Goal: Task Accomplishment & Management: Use online tool/utility

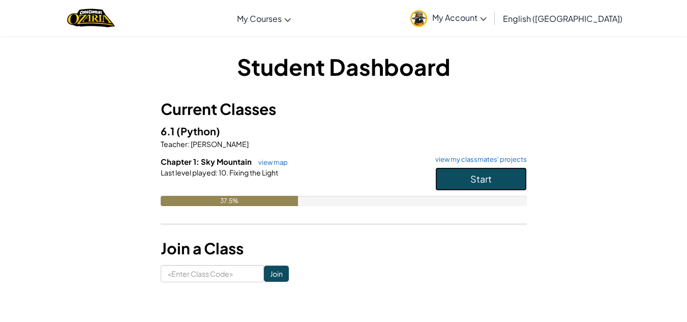
click at [482, 181] on span "Start" at bounding box center [480, 179] width 21 height 12
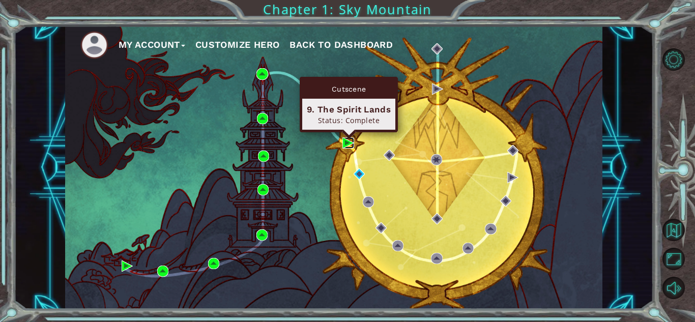
click at [344, 145] on img at bounding box center [347, 142] width 11 height 11
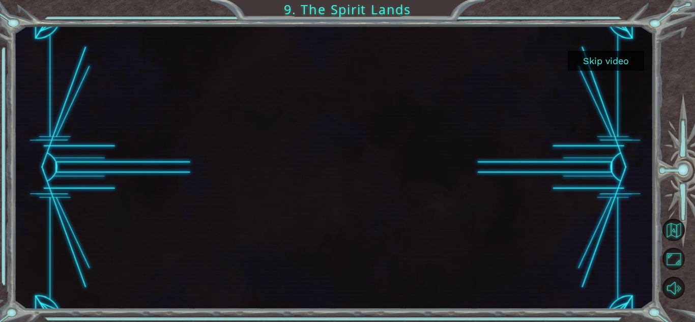
click at [598, 55] on button "Skip video" at bounding box center [606, 61] width 76 height 20
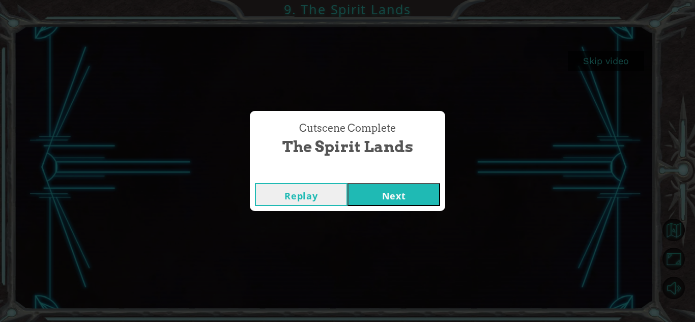
click at [394, 194] on button "Next" at bounding box center [393, 194] width 93 height 23
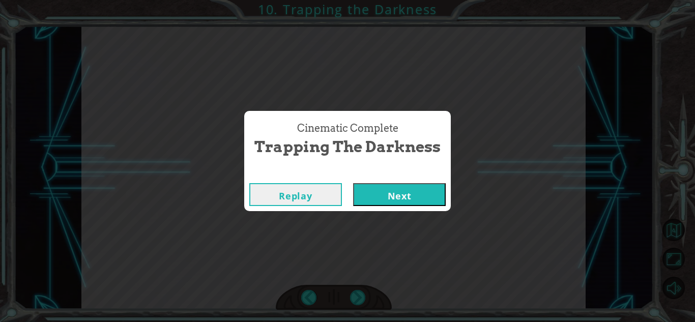
click at [401, 191] on button "Next" at bounding box center [399, 194] width 93 height 23
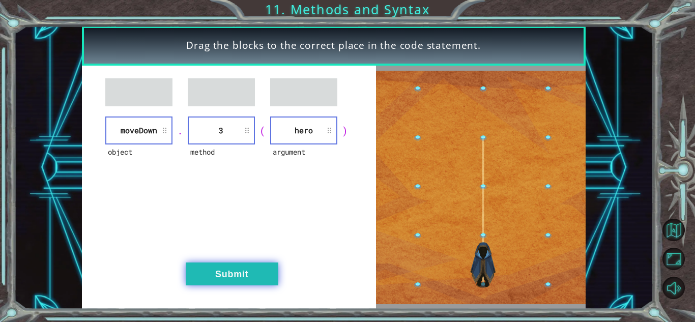
click at [228, 271] on button "Submit" at bounding box center [232, 273] width 93 height 23
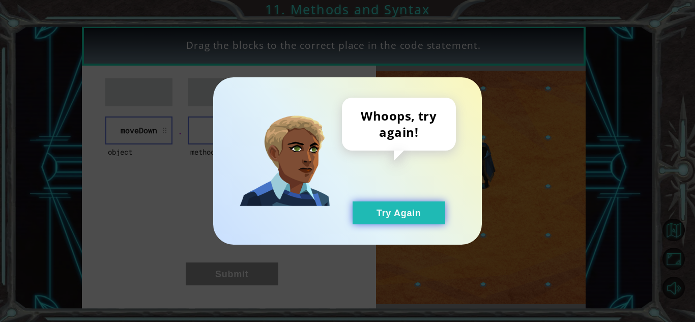
click at [397, 211] on button "Try Again" at bounding box center [398, 212] width 93 height 23
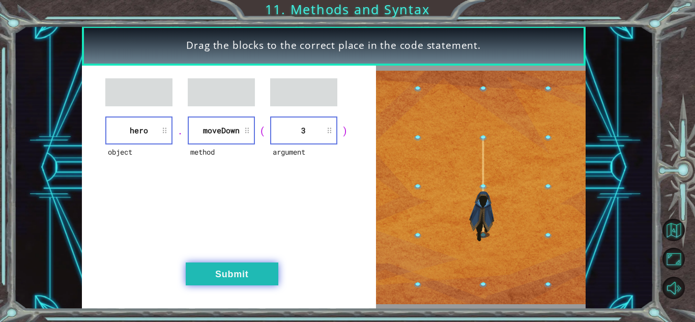
click at [207, 283] on button "Submit" at bounding box center [232, 273] width 93 height 23
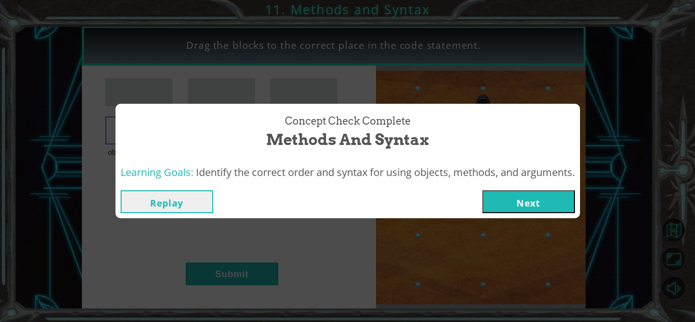
click at [501, 203] on button "Next" at bounding box center [528, 201] width 93 height 23
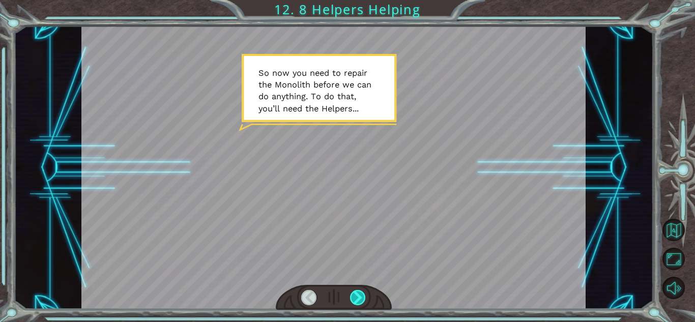
click at [360, 299] on div at bounding box center [358, 297] width 16 height 15
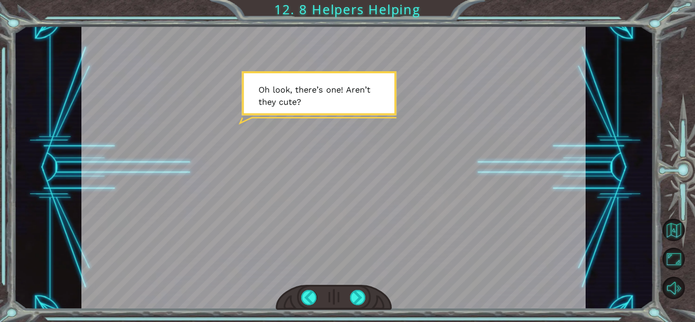
click at [340, 180] on div at bounding box center [333, 167] width 504 height 283
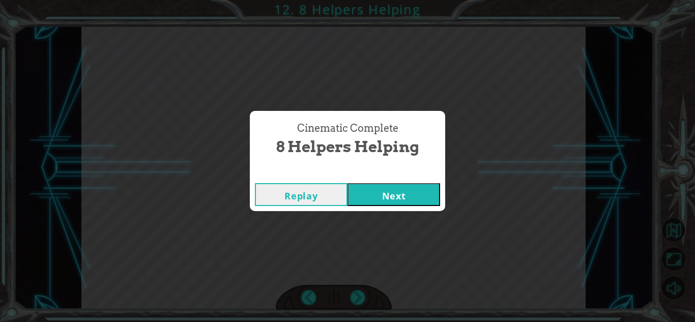
click at [400, 198] on button "Next" at bounding box center [393, 194] width 93 height 23
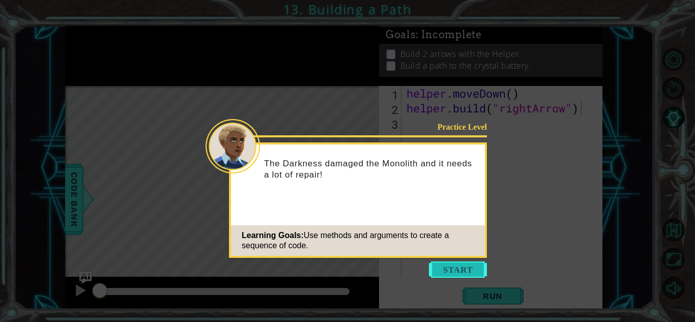
click at [441, 268] on button "Start" at bounding box center [458, 269] width 58 height 16
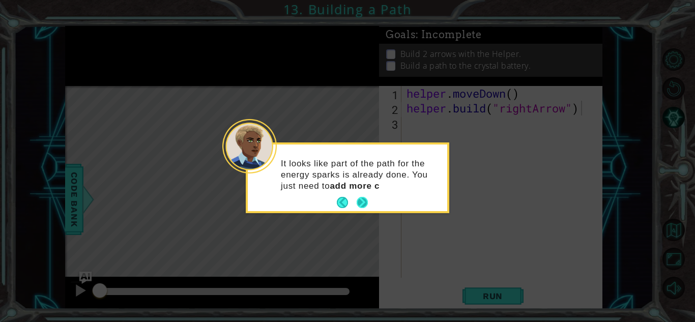
click at [360, 198] on button "Next" at bounding box center [362, 202] width 12 height 12
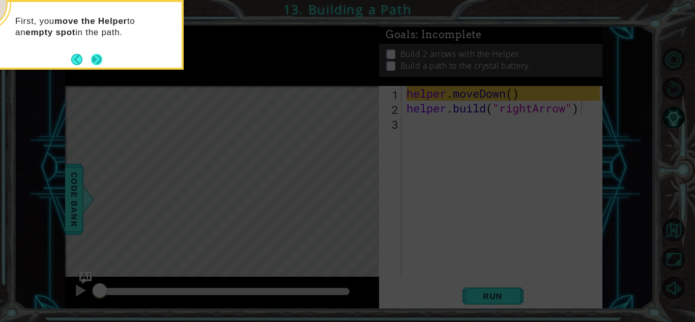
click at [93, 55] on button "Next" at bounding box center [96, 59] width 11 height 11
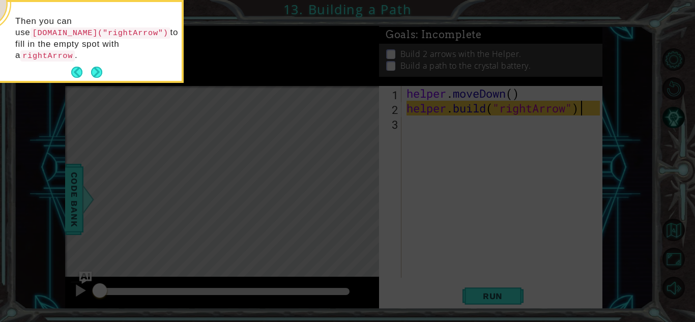
click at [93, 67] on button "Next" at bounding box center [96, 72] width 11 height 11
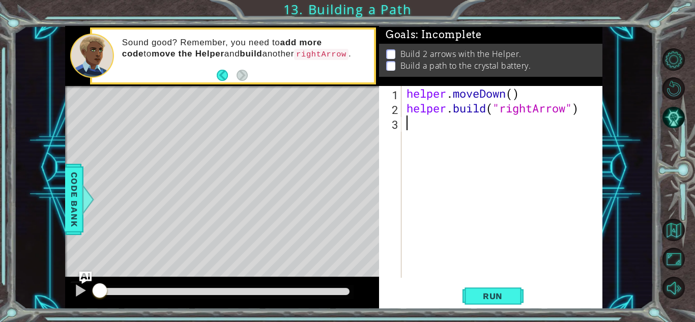
click at [427, 132] on div "helper . moveDown ( ) helper . build ( "rightArrow" )" at bounding box center [504, 196] width 200 height 221
click at [503, 294] on span "Run" at bounding box center [492, 296] width 40 height 10
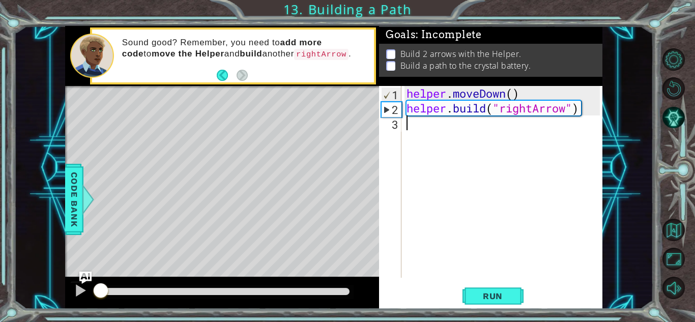
drag, startPoint x: 185, startPoint y: 289, endPoint x: 34, endPoint y: 281, distance: 151.2
click at [34, 281] on div "1 ההההההההההההההההההההההההההההההההההההההההההההההההההההההההההההההההההההההההההההה…" at bounding box center [333, 167] width 639 height 283
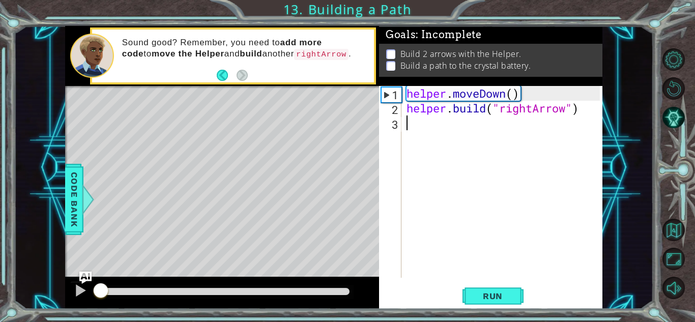
drag, startPoint x: 109, startPoint y: 286, endPoint x: 60, endPoint y: 314, distance: 56.7
click at [60, 314] on div "1 ההההההההההההההההההההההההההההההההההההההההההההההההההההההההההההההההההההההההההההה…" at bounding box center [347, 161] width 695 height 322
click at [64, 310] on div "1 ההההההההההההההההההההההההההההההההההההההההההההההההההההההההההההההההההההההההההההה…" at bounding box center [347, 161] width 695 height 322
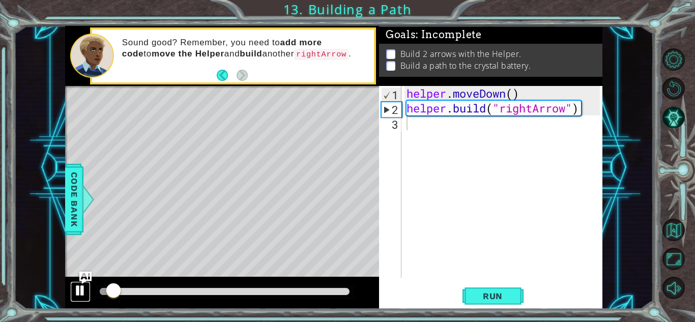
click at [78, 294] on div at bounding box center [80, 290] width 13 height 13
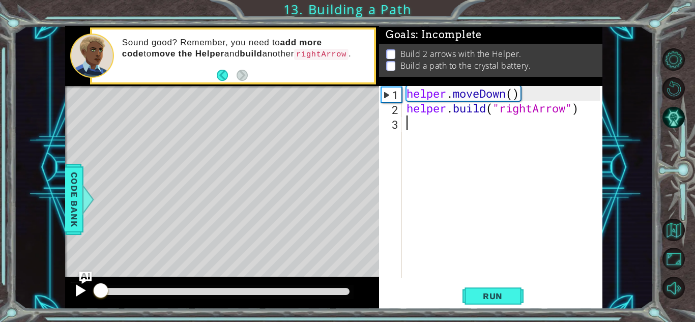
drag, startPoint x: 113, startPoint y: 288, endPoint x: 80, endPoint y: 288, distance: 33.1
click at [80, 288] on div at bounding box center [222, 293] width 314 height 33
click at [432, 129] on div "helper . moveDown ( ) helper . build ( "rightArrow" )" at bounding box center [504, 196] width 200 height 221
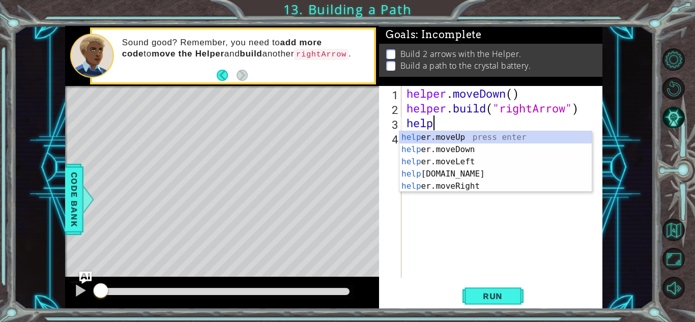
scroll to position [0, 1]
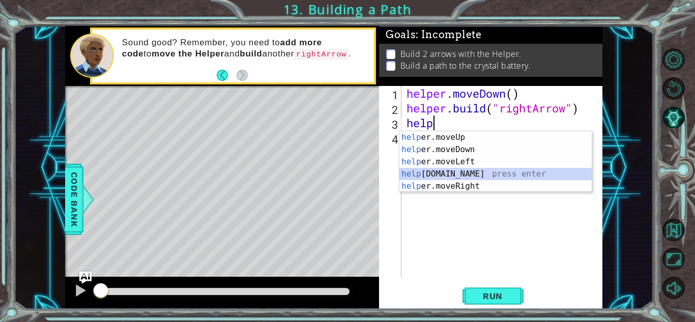
click at [455, 171] on div "help er.moveUp press enter help er.moveDown press enter help er.moveLeft press …" at bounding box center [495, 173] width 192 height 85
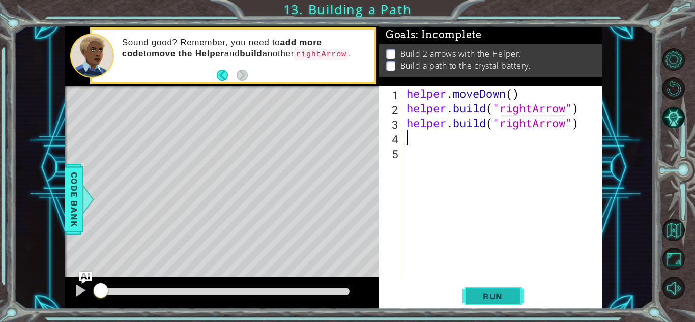
type textarea "[DOMAIN_NAME]("rightArrow")"
click at [483, 293] on span "Run" at bounding box center [492, 296] width 40 height 10
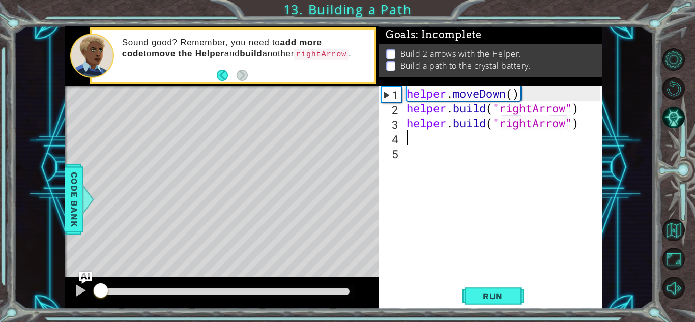
drag, startPoint x: 232, startPoint y: 290, endPoint x: 54, endPoint y: 296, distance: 177.6
click at [54, 296] on div "1 ההההההההההההההההההההההההההההההההההההההההההההההההההההההההההההההההההההההההההההה…" at bounding box center [333, 167] width 639 height 283
drag, startPoint x: 116, startPoint y: 291, endPoint x: 53, endPoint y: 298, distance: 63.9
click at [53, 298] on div "1 ההההההההההההההההההההההההההההההההההההההההההההההההההההההההההההההההההההההההההההה…" at bounding box center [333, 167] width 639 height 283
click at [77, 289] on div at bounding box center [80, 290] width 13 height 13
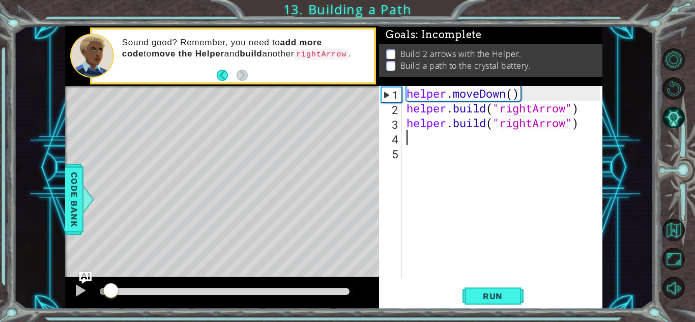
drag, startPoint x: 110, startPoint y: 290, endPoint x: 57, endPoint y: 298, distance: 53.5
click at [57, 298] on div "1 ההההההההההההההההההההההההההההההההההההההההההההההההההההההההההההההההההההההההההההה…" at bounding box center [333, 167] width 639 height 283
click at [433, 151] on div "helper . moveDown ( ) helper . build ( "rightArrow" ) helper . build ( "rightAr…" at bounding box center [504, 196] width 200 height 221
click at [412, 138] on div "helper . moveDown ( ) helper . build ( "rightArrow" ) helper . build ( "rightAr…" at bounding box center [504, 196] width 200 height 221
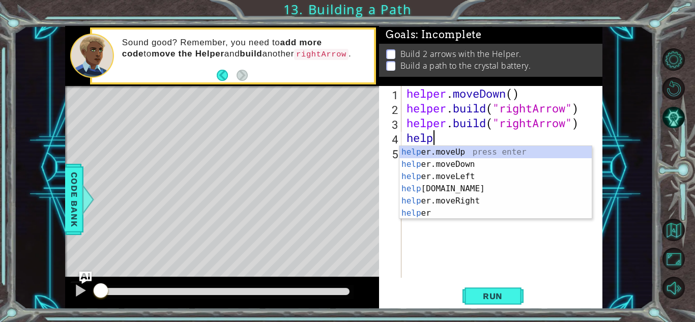
scroll to position [0, 1]
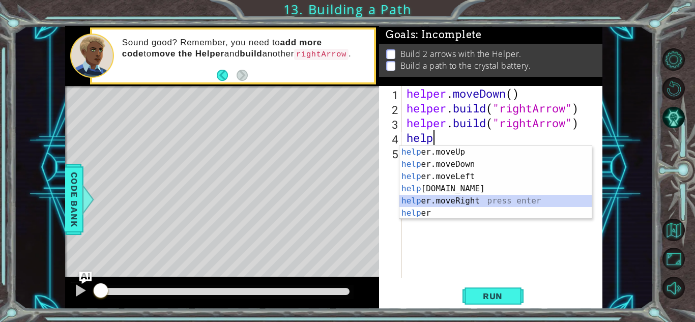
click at [465, 199] on div "help er.moveUp press enter help er.moveDown press enter help er.moveLeft press …" at bounding box center [495, 195] width 192 height 98
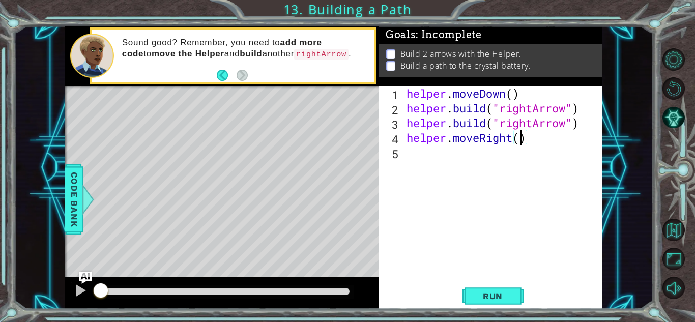
type textarea "helper.moveRight(3)"
click at [414, 152] on div "helper . moveDown ( ) helper . build ( "rightArrow" ) helper . build ( "rightAr…" at bounding box center [504, 196] width 200 height 221
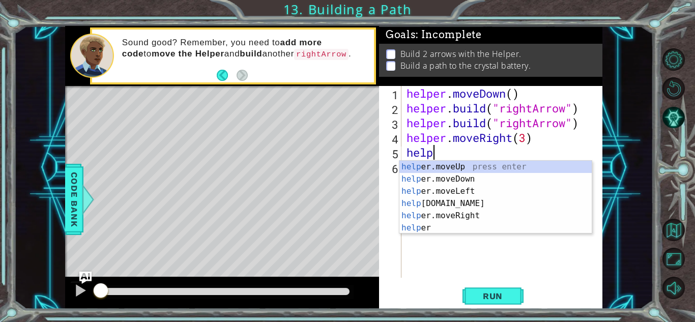
scroll to position [0, 1]
click at [436, 202] on div "help er.moveUp press enter help er.moveDown press enter help er.moveLeft press …" at bounding box center [495, 210] width 192 height 98
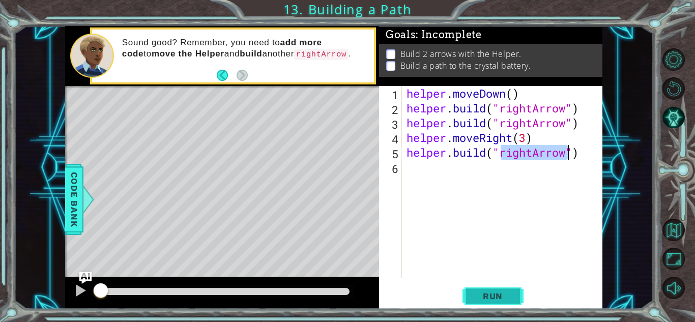
type textarea "[DOMAIN_NAME]("rightArrow")"
click at [478, 291] on span "Run" at bounding box center [492, 296] width 40 height 10
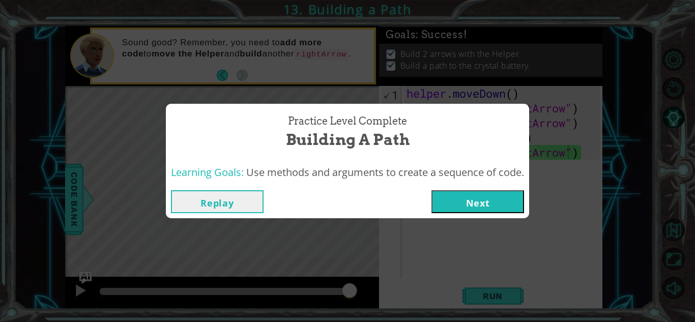
click at [504, 202] on button "Next" at bounding box center [477, 201] width 93 height 23
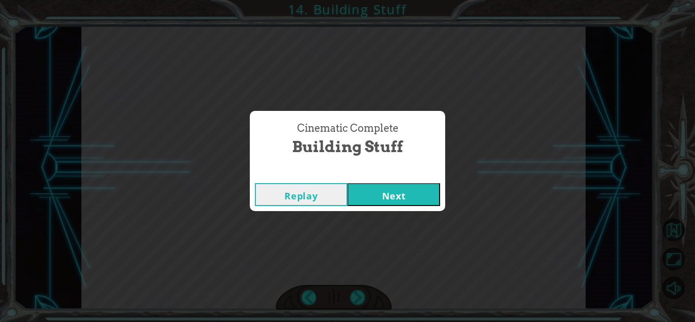
click at [387, 204] on button "Next" at bounding box center [393, 194] width 93 height 23
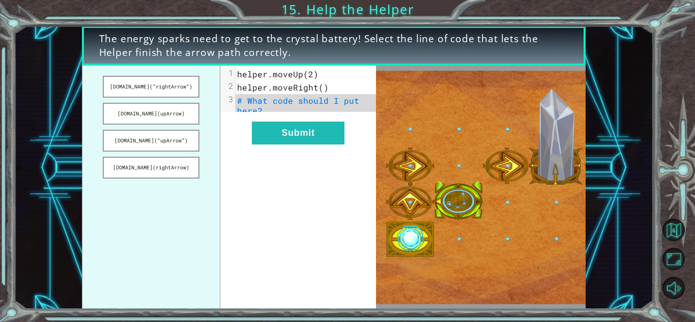
drag, startPoint x: 179, startPoint y: 85, endPoint x: 280, endPoint y: 104, distance: 103.4
click at [296, 108] on div "[DOMAIN_NAME](“rightArrow”) [DOMAIN_NAME](upArrow) [DOMAIN_NAME](“upArrow”) [DO…" at bounding box center [229, 188] width 294 height 244
click at [181, 87] on button "[DOMAIN_NAME](“rightArrow”)" at bounding box center [151, 87] width 96 height 22
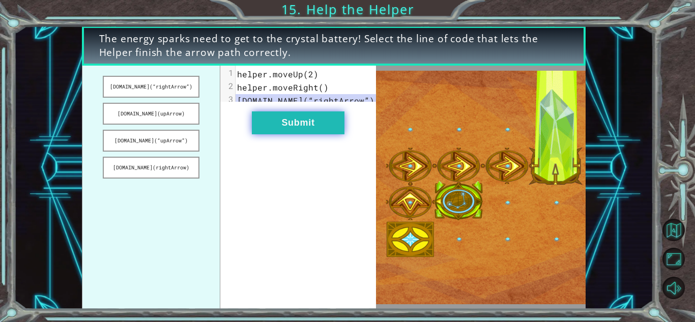
click at [297, 125] on button "Submit" at bounding box center [298, 122] width 93 height 23
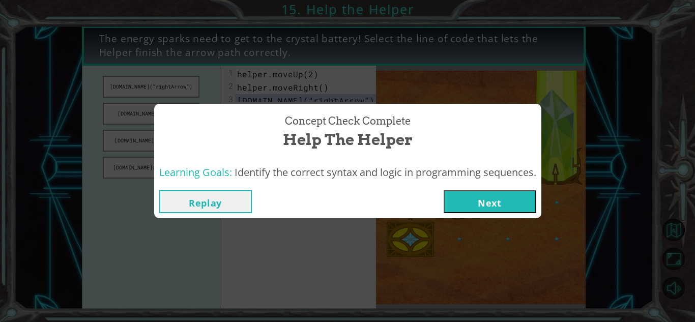
click at [479, 202] on button "Next" at bounding box center [490, 201] width 93 height 23
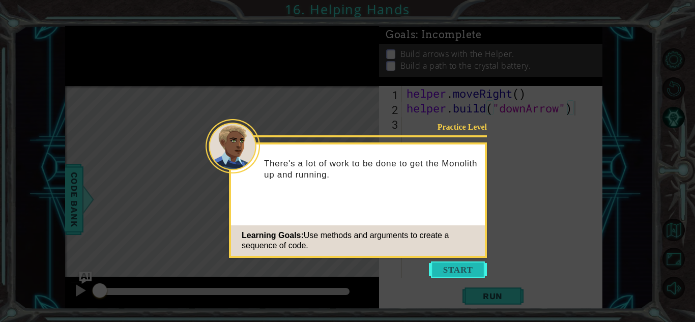
click at [467, 269] on button "Start" at bounding box center [458, 269] width 58 height 16
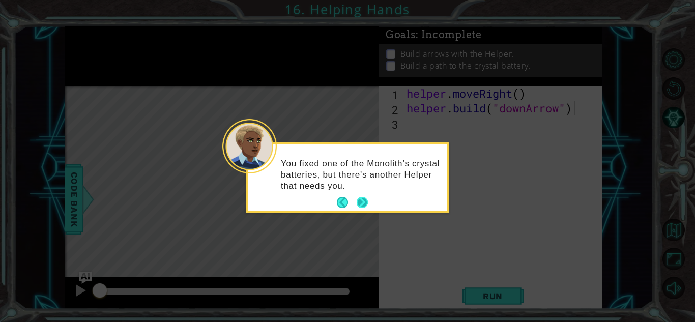
click at [361, 202] on button "Next" at bounding box center [362, 202] width 11 height 11
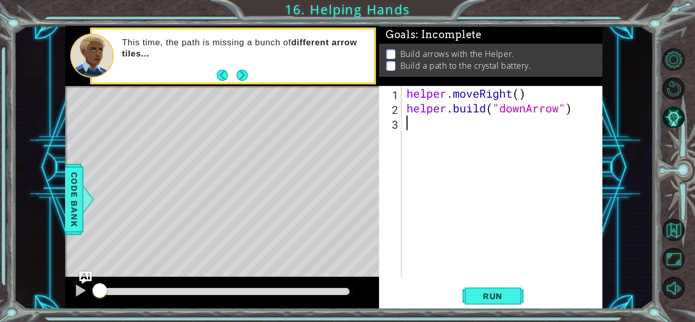
click at [413, 135] on div "helper . moveRight ( ) helper . build ( "downArrow" )" at bounding box center [504, 196] width 200 height 221
drag, startPoint x: 160, startPoint y: 41, endPoint x: 241, endPoint y: 79, distance: 89.2
click at [241, 79] on div "This time, the path is missing a bunch of different arrow tiles..." at bounding box center [233, 55] width 282 height 53
click at [241, 79] on button "Next" at bounding box center [242, 75] width 11 height 11
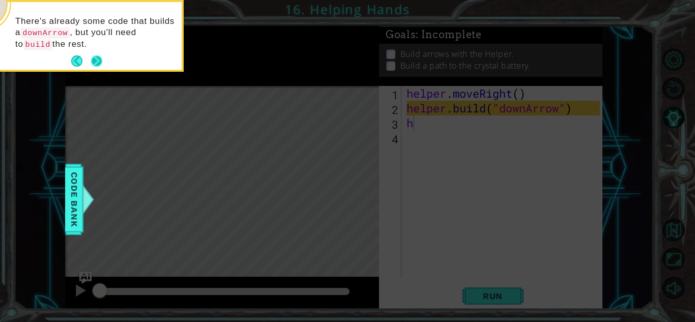
click at [95, 59] on button "Next" at bounding box center [96, 60] width 11 height 11
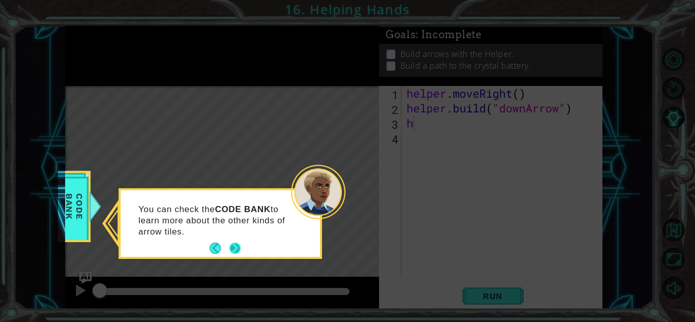
click at [240, 248] on button "Next" at bounding box center [234, 248] width 11 height 11
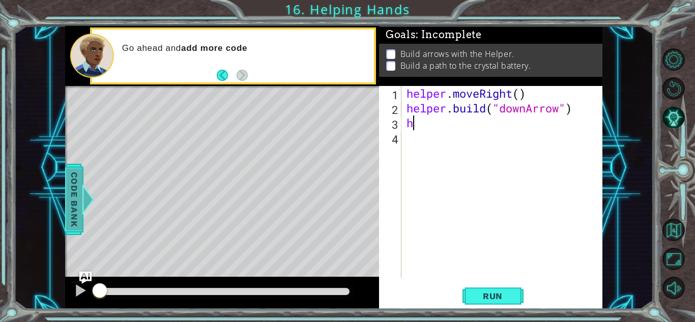
click at [80, 187] on span "Code Bank" at bounding box center [74, 199] width 16 height 62
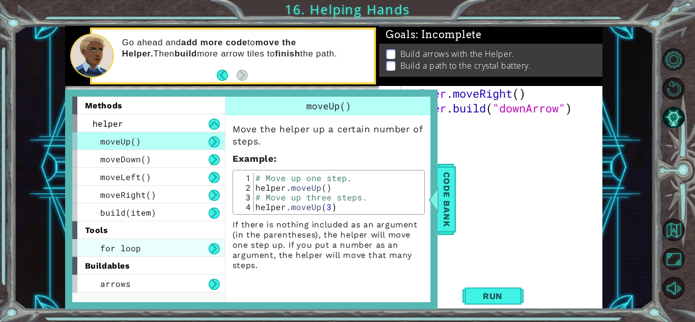
click at [124, 248] on span "for loop" at bounding box center [120, 248] width 41 height 11
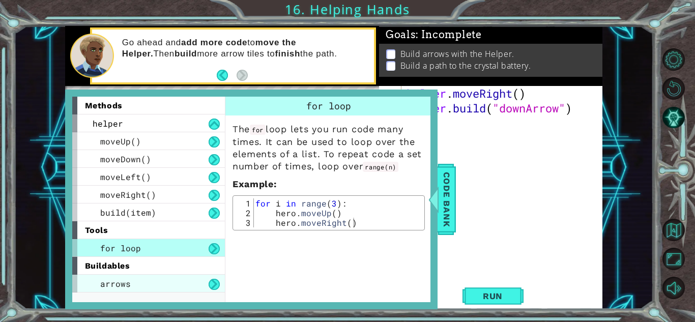
click at [129, 280] on span "arrows" at bounding box center [115, 283] width 31 height 11
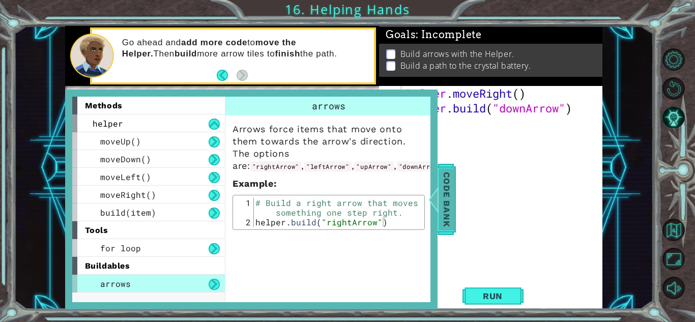
click at [444, 203] on span "Code Bank" at bounding box center [446, 199] width 16 height 62
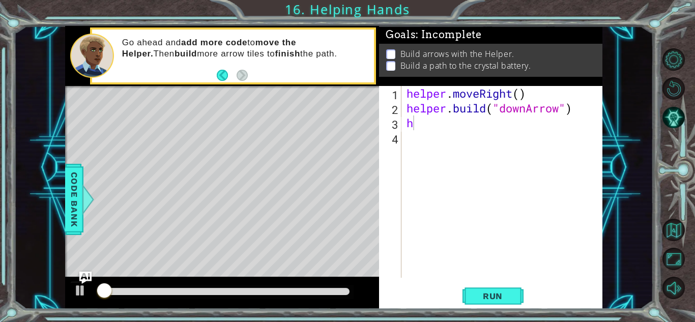
click at [441, 127] on div "helper . moveRight ( ) helper . build ( "downArrow" ) h" at bounding box center [504, 196] width 200 height 221
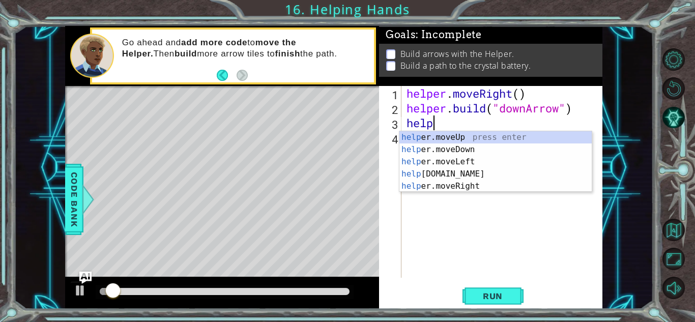
scroll to position [0, 1]
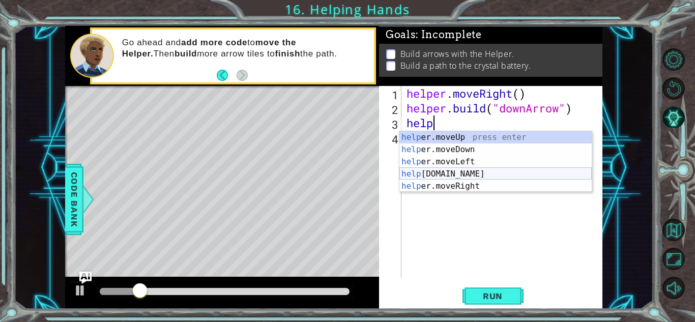
click at [460, 176] on div "help er.moveUp press enter help er.moveDown press enter help er.moveLeft press …" at bounding box center [495, 173] width 192 height 85
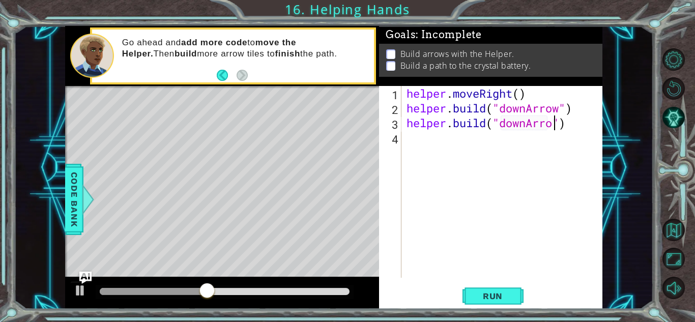
scroll to position [0, 7]
type textarea "[DOMAIN_NAME]("downArrow")"
click at [428, 149] on div "helper . moveRight ( ) helper . build ( "downArrow" ) helper . build ( "downArr…" at bounding box center [504, 196] width 200 height 221
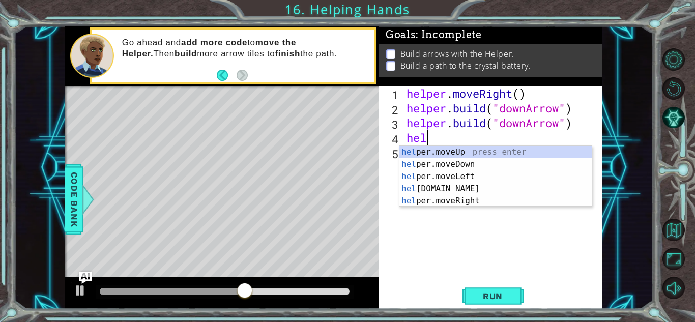
scroll to position [0, 1]
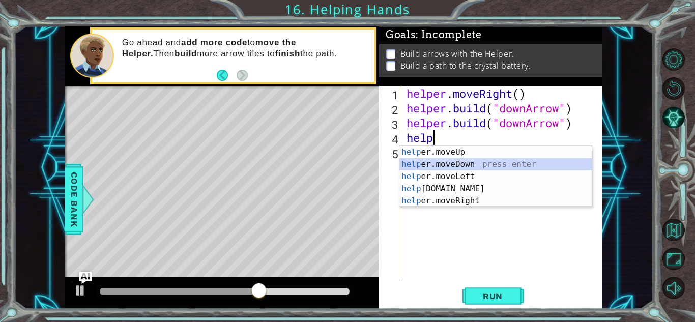
click at [451, 164] on div "help er.moveUp press enter help er.moveDown press enter help er.moveLeft press …" at bounding box center [495, 188] width 192 height 85
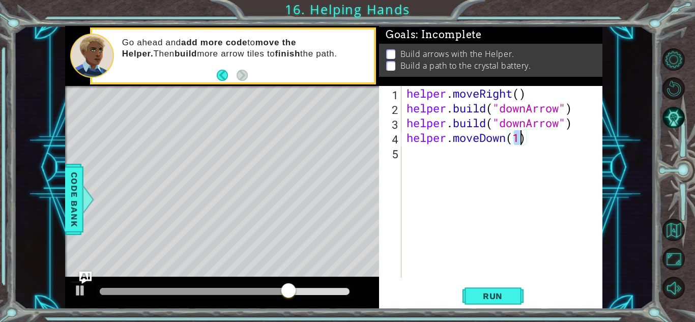
type textarea "helper.moveDown()"
click at [415, 153] on div "helper . moveRight ( ) helper . build ( "downArrow" ) helper . build ( "downArr…" at bounding box center [504, 196] width 200 height 221
click at [425, 158] on div "helper . moveRight ( ) helper . build ( "downArrow" ) helper . build ( "downArr…" at bounding box center [504, 196] width 200 height 221
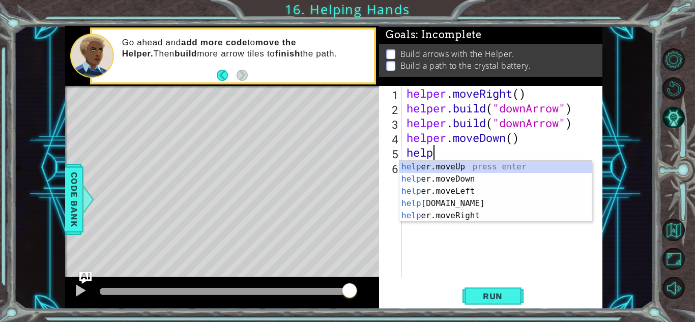
scroll to position [0, 1]
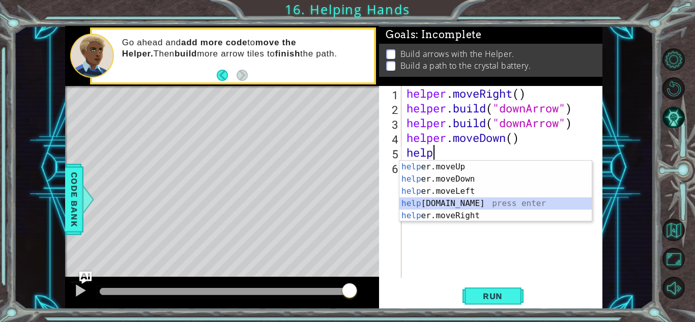
click at [427, 203] on div "help er.moveUp press enter help er.moveDown press enter help er.moveLeft press …" at bounding box center [495, 203] width 192 height 85
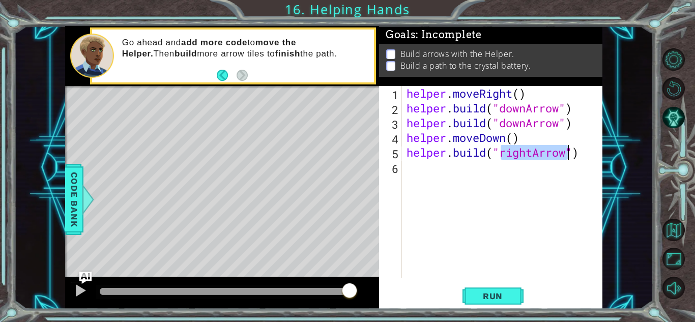
click at [520, 150] on div "helper . moveRight ( ) helper . build ( "downArrow" ) helper . build ( "downArr…" at bounding box center [501, 182] width 195 height 192
click at [531, 156] on div "helper . moveRight ( ) helper . build ( "downArrow" ) helper . build ( "downArr…" at bounding box center [504, 196] width 200 height 221
type textarea "[DOMAIN_NAME]("rightArrow")"
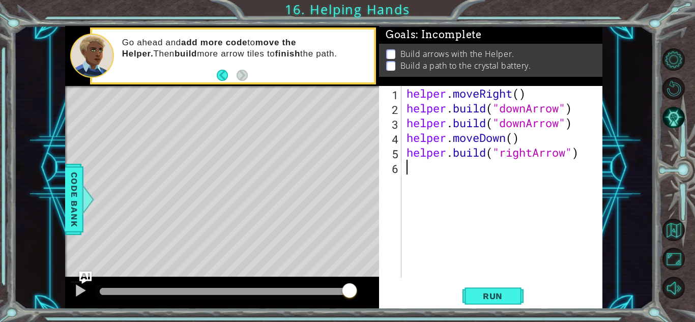
click at [421, 163] on div "helper . moveRight ( ) helper . build ( "downArrow" ) helper . build ( "downArr…" at bounding box center [504, 196] width 200 height 221
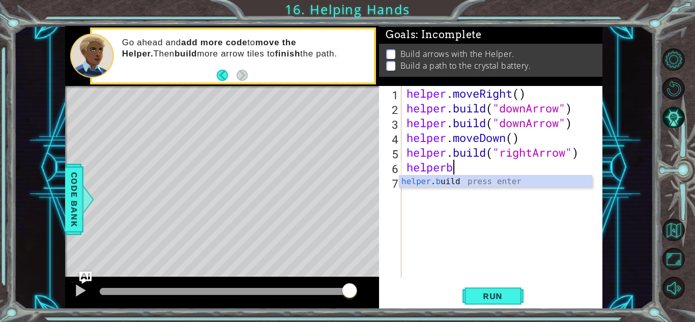
scroll to position [0, 2]
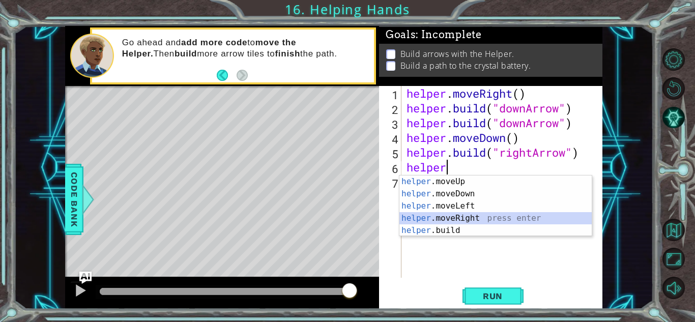
click at [461, 216] on div "helper .moveUp press enter helper .moveDown press enter helper .moveLeft press …" at bounding box center [495, 217] width 192 height 85
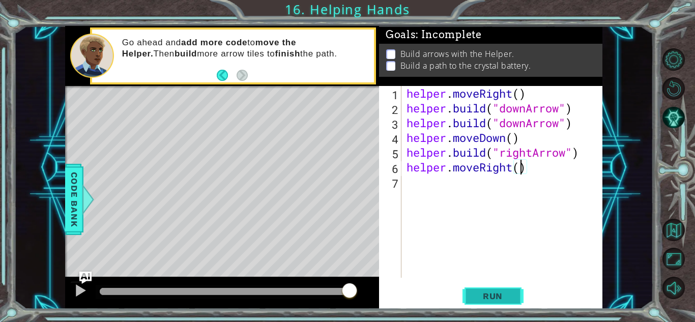
type textarea "helper.moveRight()"
click at [486, 293] on span "Run" at bounding box center [492, 296] width 40 height 10
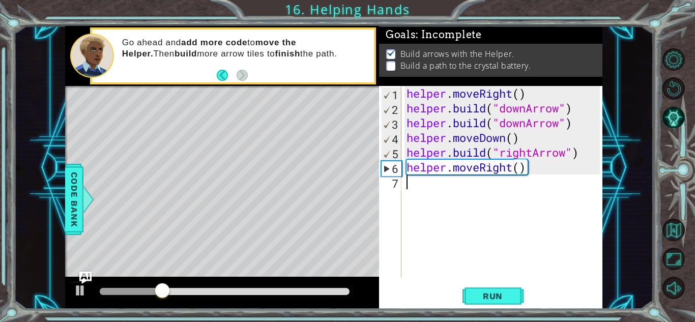
click at [433, 199] on div "helper . moveRight ( ) helper . build ( "downArrow" ) helper . build ( "downArr…" at bounding box center [504, 196] width 200 height 221
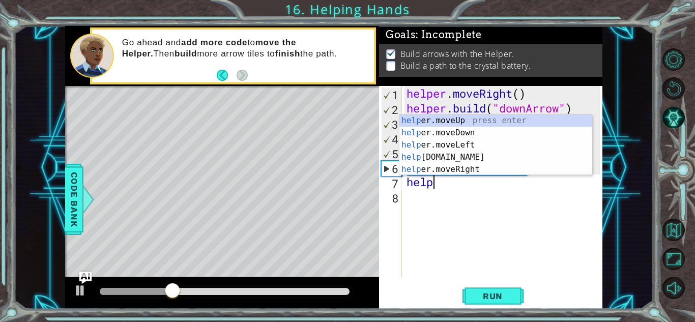
scroll to position [0, 1]
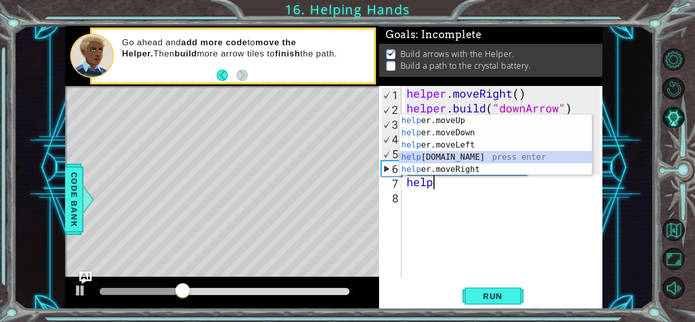
click at [424, 152] on div "help er.moveUp press enter help er.moveDown press enter help er.moveLeft press …" at bounding box center [495, 156] width 192 height 85
type textarea "[DOMAIN_NAME]("rightArrow")"
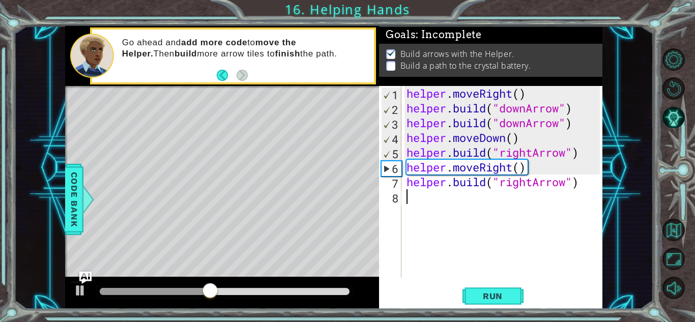
click at [418, 200] on div "helper . moveRight ( ) helper . build ( "downArrow" ) helper . build ( "downArr…" at bounding box center [504, 196] width 200 height 221
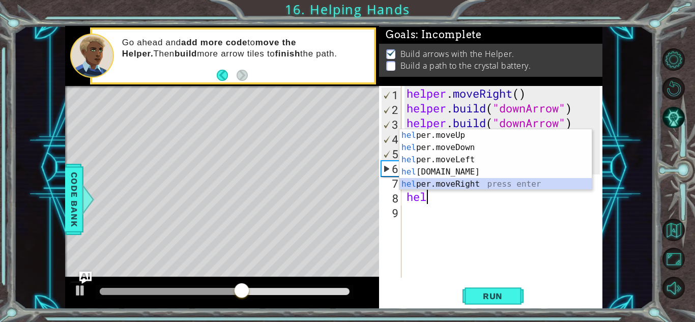
click at [458, 184] on div "hel per.moveUp press enter hel per.moveDown press enter hel per.moveLeft press …" at bounding box center [495, 171] width 192 height 85
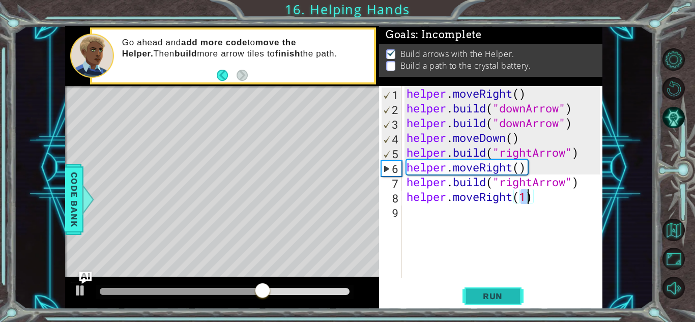
type textarea "helper.moveRight(1)"
click at [497, 295] on span "Run" at bounding box center [492, 296] width 40 height 10
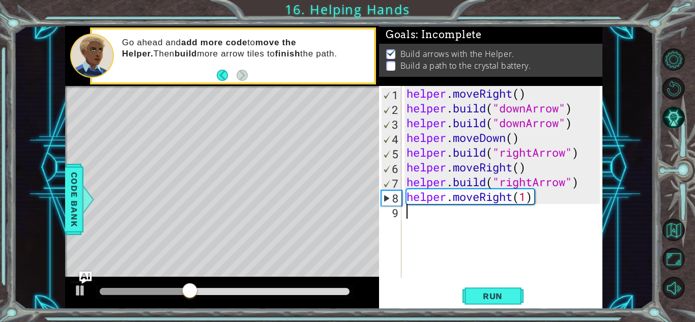
click at [426, 213] on div "helper . moveRight ( ) helper . build ( "downArrow" ) helper . build ( "downArr…" at bounding box center [504, 196] width 200 height 221
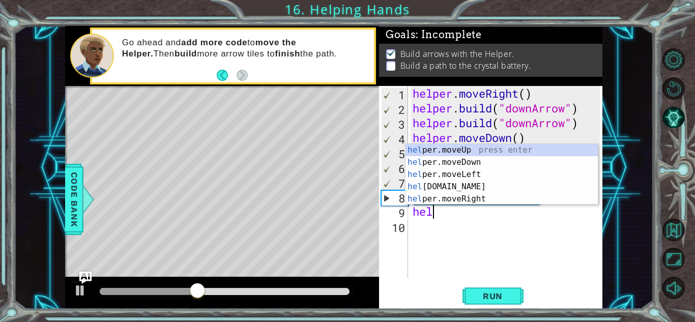
scroll to position [0, 1]
click at [441, 185] on div "help er.moveUp press enter help er.moveDown press enter help er.moveLeft press …" at bounding box center [501, 186] width 192 height 85
type textarea "[DOMAIN_NAME]("rightArrow")"
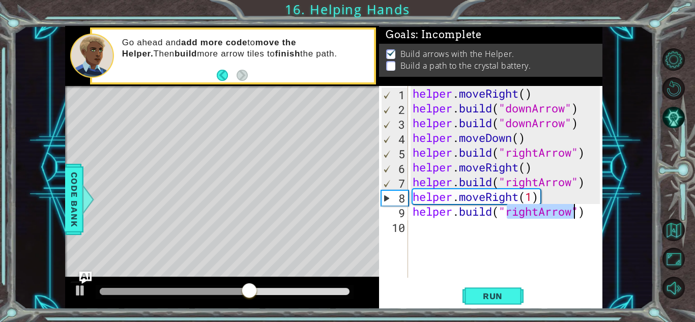
drag, startPoint x: 538, startPoint y: 212, endPoint x: 504, endPoint y: 245, distance: 47.8
click at [504, 245] on div "helper . moveRight ( ) helper . build ( "downArrow" ) helper . build ( "downArr…" at bounding box center [507, 196] width 194 height 221
click at [539, 213] on div "helper . moveRight ( ) helper . build ( "downArrow" ) helper . build ( "downArr…" at bounding box center [507, 196] width 194 height 221
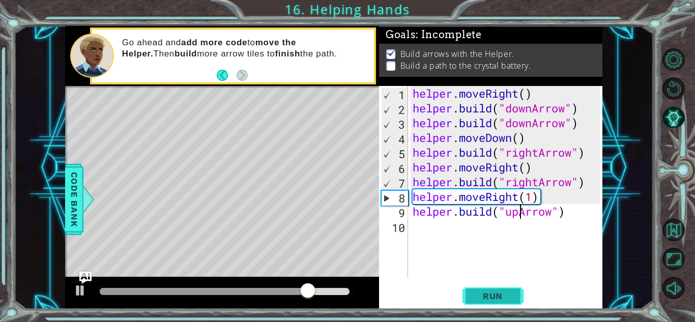
type textarea "[DOMAIN_NAME]("upArrow")"
click at [496, 304] on button "Run" at bounding box center [492, 296] width 61 height 22
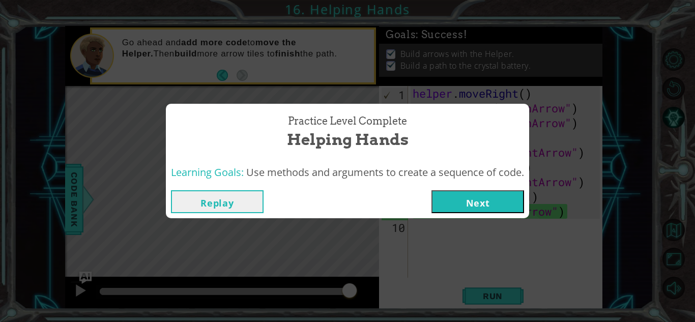
click at [459, 192] on button "Next" at bounding box center [477, 201] width 93 height 23
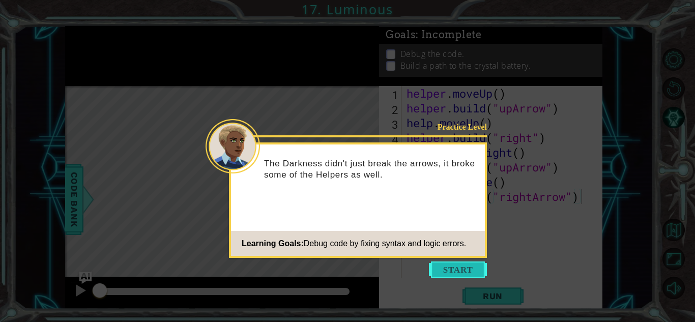
click at [442, 269] on button "Start" at bounding box center [458, 269] width 58 height 16
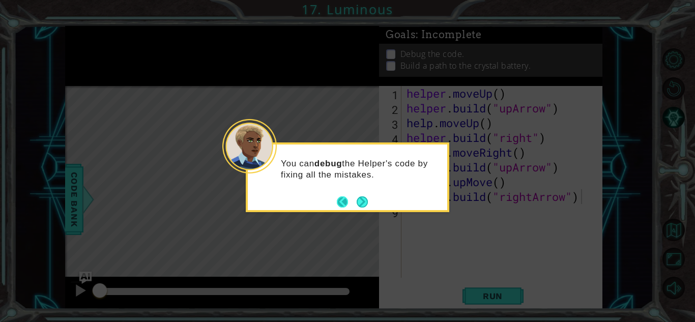
click at [343, 200] on button "Back" at bounding box center [347, 201] width 20 height 11
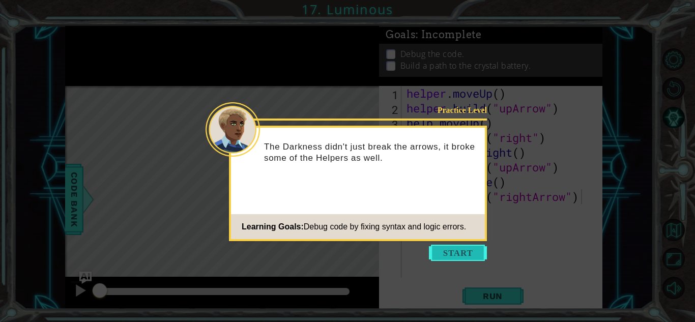
click at [453, 251] on button "Start" at bounding box center [458, 253] width 58 height 16
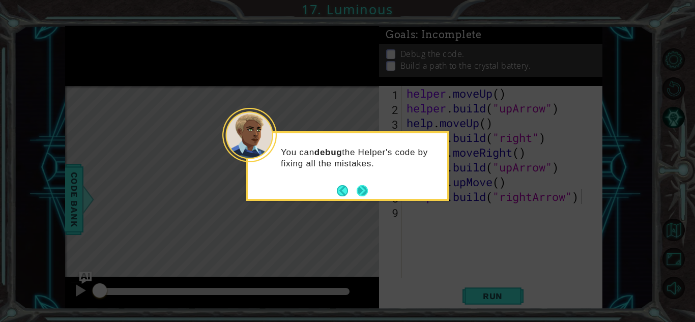
click at [364, 191] on button "Next" at bounding box center [363, 191] width 12 height 12
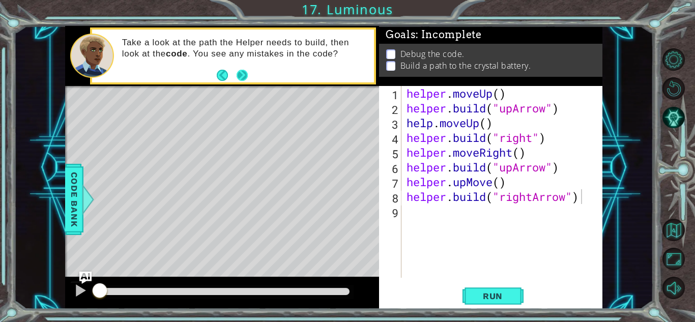
click at [244, 73] on button "Next" at bounding box center [243, 76] width 12 height 12
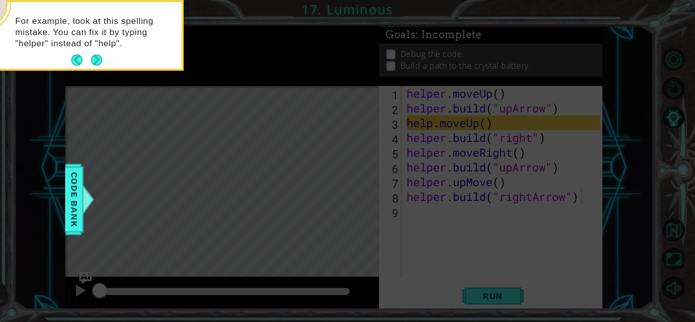
click at [97, 60] on button "Next" at bounding box center [96, 59] width 11 height 11
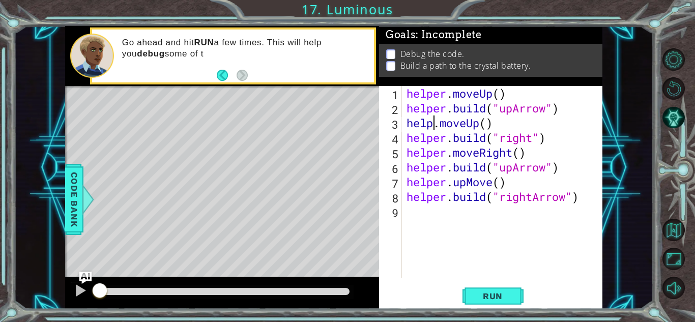
click at [433, 123] on div "helper . moveUp ( ) helper . build ( "upArrow" ) help . moveUp ( ) helper . bui…" at bounding box center [504, 196] width 200 height 221
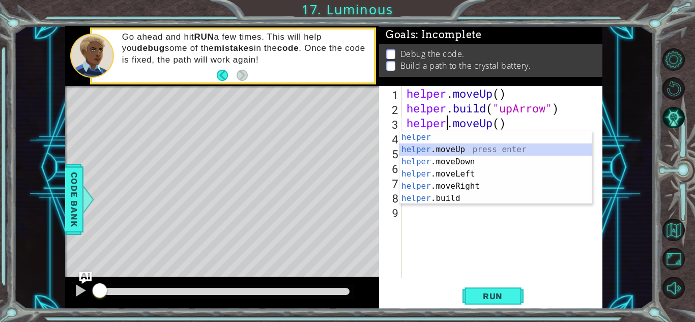
click at [442, 152] on div "helper press enter helper .moveUp press enter helper .moveDown press enter help…" at bounding box center [495, 180] width 192 height 98
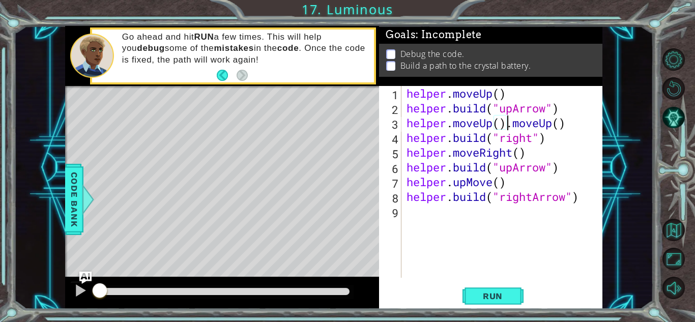
click at [509, 125] on div "helper . moveUp ( ) helper . build ( "upArrow" ) helper . moveUp ( ) . moveUp (…" at bounding box center [504, 196] width 200 height 221
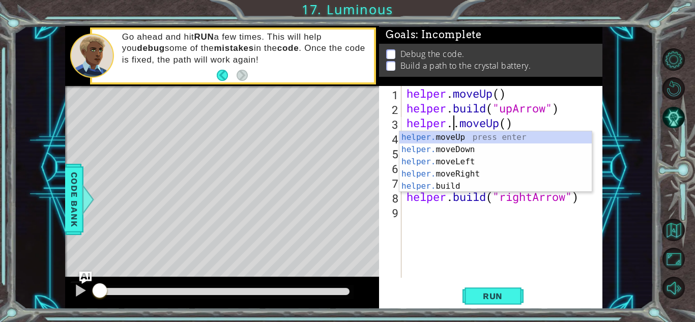
type textarea "helper.moveUp()"
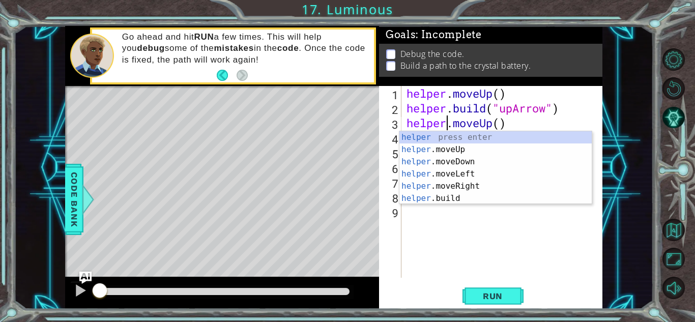
click at [461, 233] on div "helper . moveUp ( ) helper . build ( "upArrow" ) helper . moveUp ( ) helper . b…" at bounding box center [504, 196] width 200 height 221
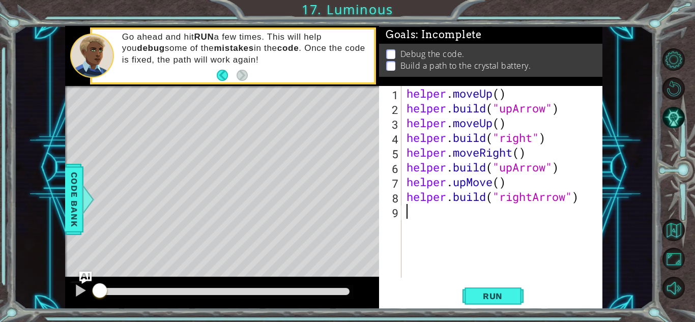
scroll to position [0, 0]
click at [495, 294] on span "Run" at bounding box center [492, 296] width 40 height 10
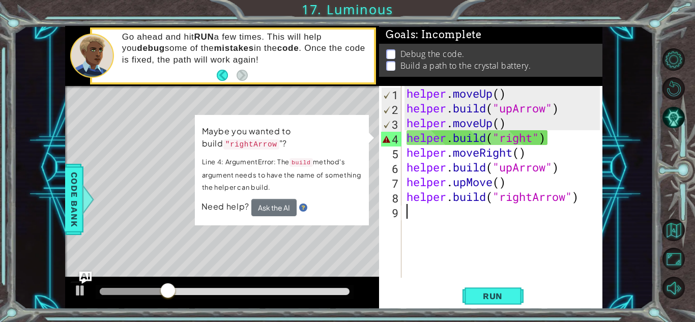
click at [483, 271] on div "helper . moveUp ( ) helper . build ( "upArrow" ) helper . moveUp ( ) helper . b…" at bounding box center [504, 196] width 200 height 221
click at [534, 137] on div "helper . moveUp ( ) helper . build ( "upArrow" ) helper . moveUp ( ) helper . b…" at bounding box center [504, 196] width 200 height 221
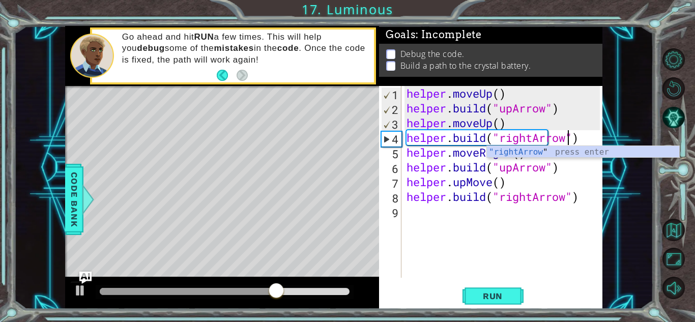
scroll to position [0, 7]
click at [511, 154] on div ""rightArrow " press enter" at bounding box center [583, 164] width 192 height 37
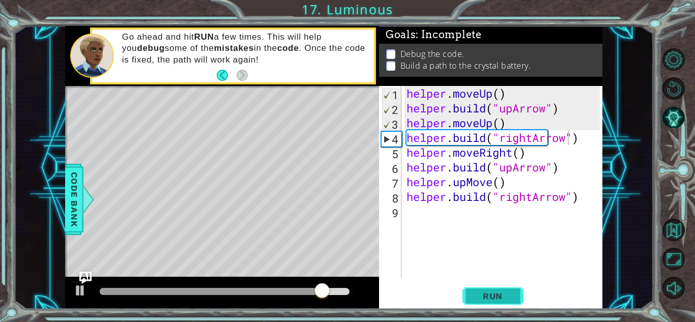
click at [496, 292] on span "Run" at bounding box center [492, 296] width 40 height 10
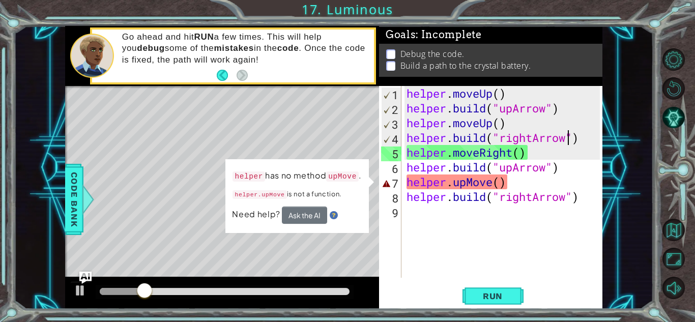
click at [493, 184] on div "helper . moveUp ( ) helper . build ( "upArrow" ) helper . moveUp ( ) helper . b…" at bounding box center [504, 196] width 200 height 221
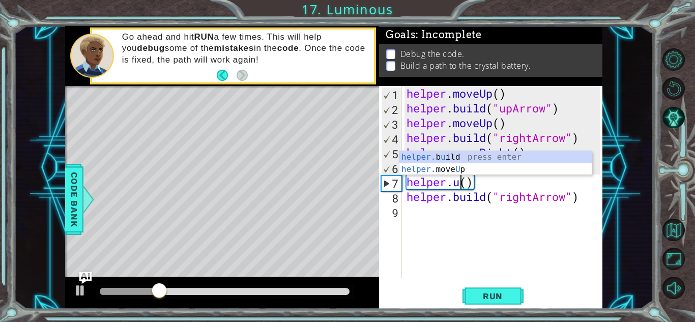
scroll to position [0, 2]
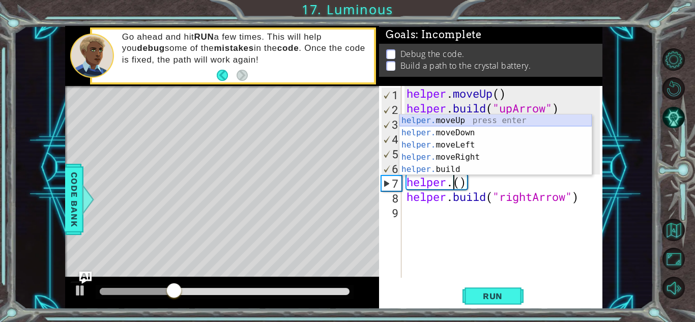
click at [437, 117] on div "helper. moveUp press enter helper. moveDown press enter helper. moveLeft press …" at bounding box center [495, 156] width 192 height 85
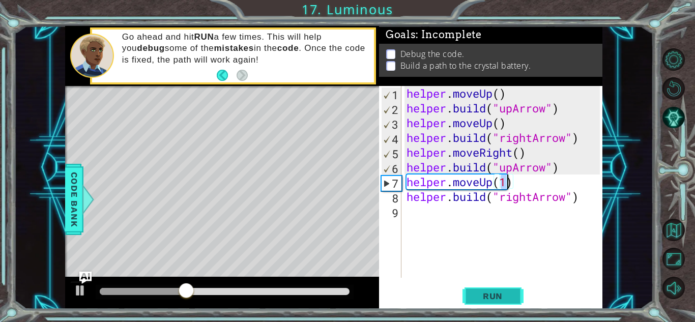
type textarea "helper.moveUp()"
click at [491, 293] on span "Run" at bounding box center [492, 296] width 40 height 10
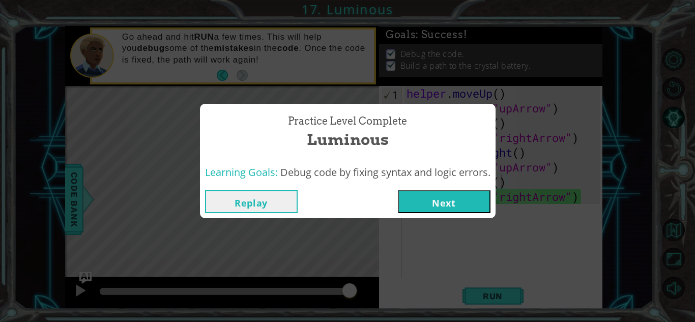
click at [464, 186] on div "Replay Next" at bounding box center [348, 201] width 296 height 33
click at [453, 198] on button "Next" at bounding box center [444, 201] width 93 height 23
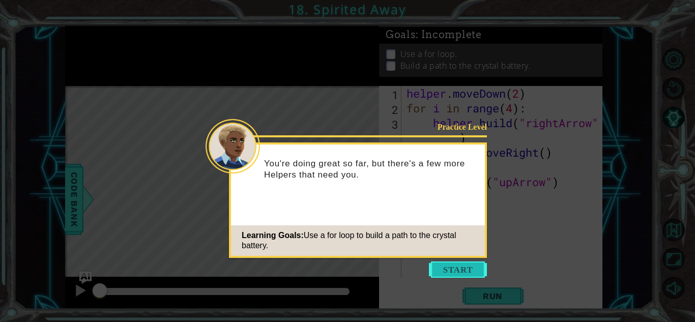
click at [440, 268] on button "Start" at bounding box center [458, 269] width 58 height 16
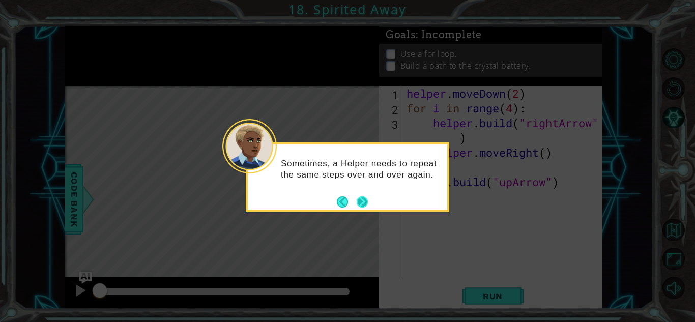
click at [368, 200] on button "Next" at bounding box center [363, 202] width 12 height 12
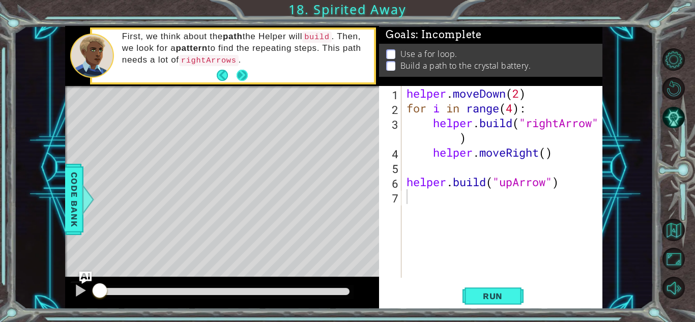
click at [241, 76] on button "Next" at bounding box center [243, 76] width 12 height 12
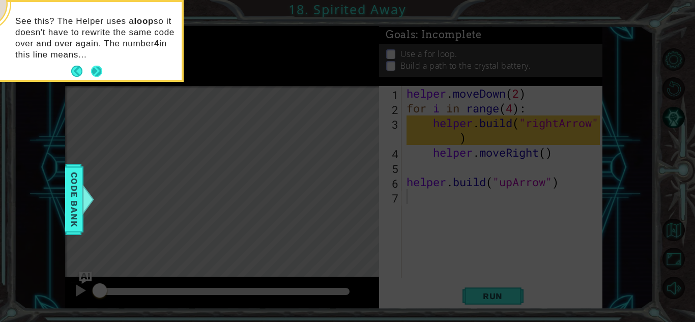
click at [97, 68] on button "Next" at bounding box center [97, 72] width 12 height 12
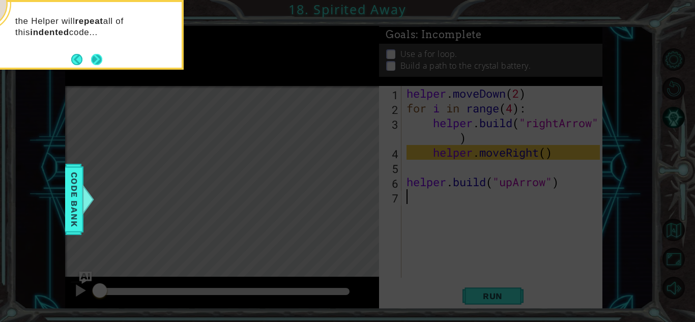
click at [96, 60] on button "Next" at bounding box center [97, 59] width 12 height 12
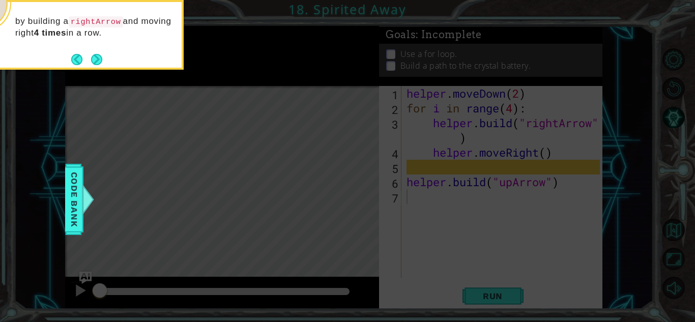
click at [96, 60] on button "Next" at bounding box center [97, 59] width 12 height 12
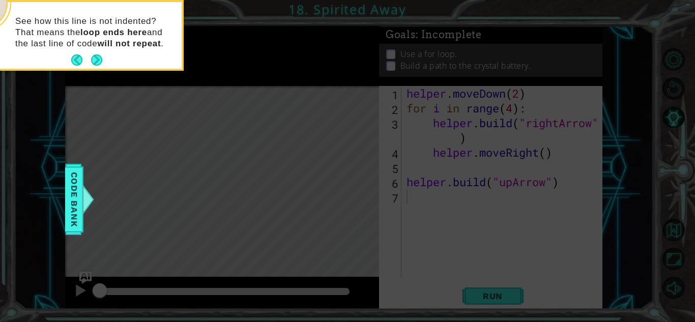
click at [96, 60] on button "Next" at bounding box center [97, 60] width 12 height 12
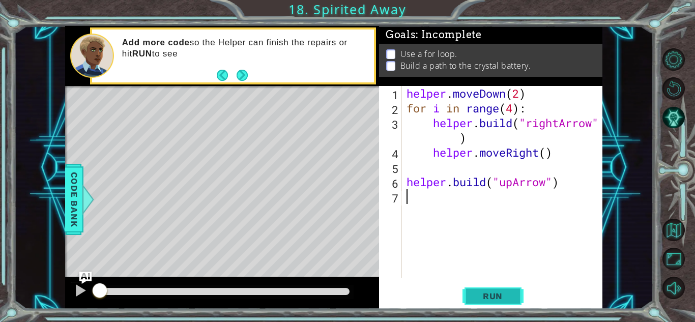
click at [511, 287] on button "Run" at bounding box center [492, 296] width 61 height 22
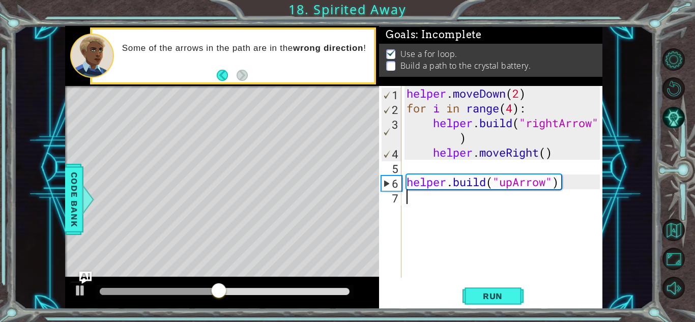
click at [419, 202] on div "helper . moveDown ( 2 ) for i in range ( 4 ) : helper . build ( "rightArrow" ) …" at bounding box center [504, 196] width 200 height 221
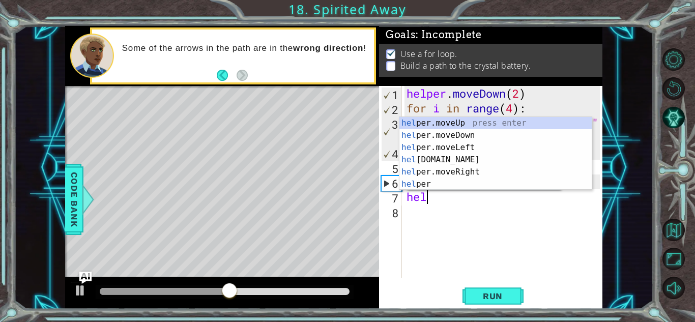
scroll to position [0, 1]
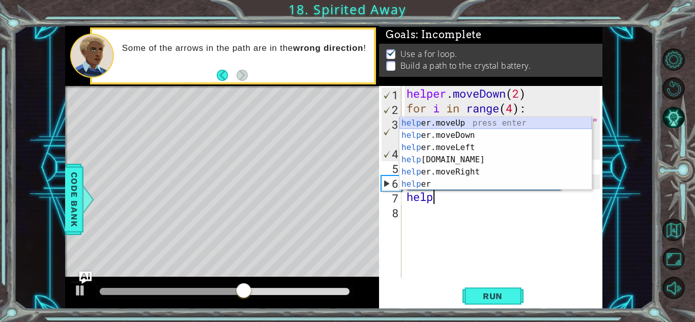
click at [461, 124] on div "help er.moveUp press enter help er.moveDown press enter help er.moveLeft press …" at bounding box center [495, 166] width 192 height 98
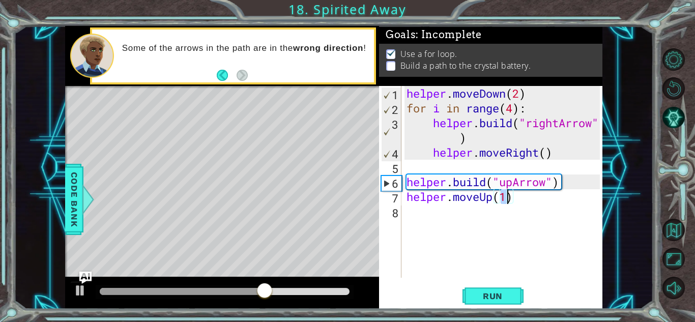
type textarea "helper.moveUp()"
click at [416, 207] on div "helper . moveDown ( 2 ) for i in range ( 4 ) : helper . build ( "rightArrow" ) …" at bounding box center [504, 196] width 200 height 221
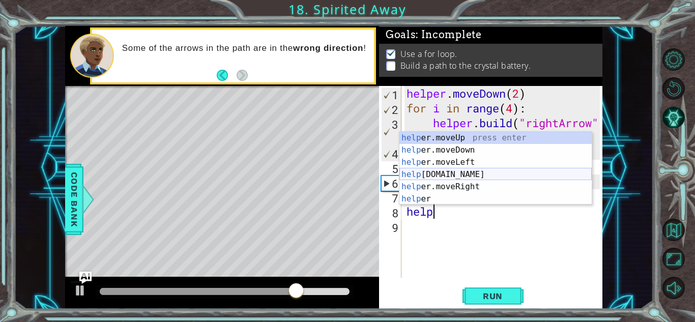
click at [441, 175] on div "help er.moveUp press enter help er.moveDown press enter help er.moveLeft press …" at bounding box center [495, 181] width 192 height 98
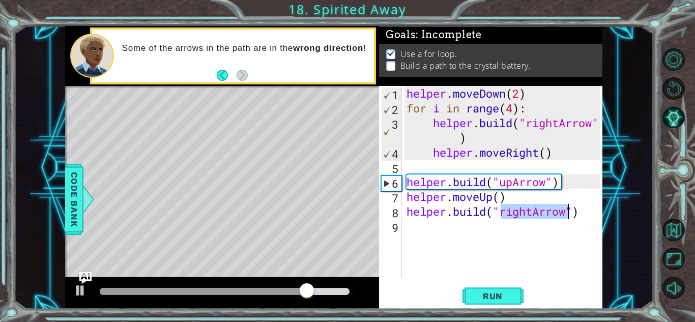
click at [529, 215] on div "helper . moveDown ( 2 ) for i in range ( 4 ) : helper . build ( "rightArrow" ) …" at bounding box center [501, 182] width 195 height 192
click at [531, 215] on div "helper . moveDown ( 2 ) for i in range ( 4 ) : helper . build ( "rightArrow" ) …" at bounding box center [504, 196] width 200 height 221
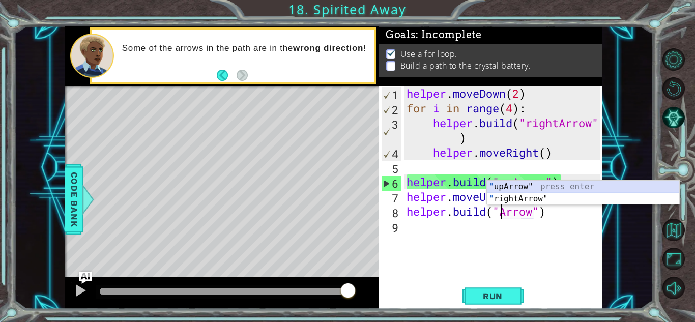
click at [499, 187] on div "" upArrow" press enter " rightArrow" press enter" at bounding box center [583, 205] width 192 height 49
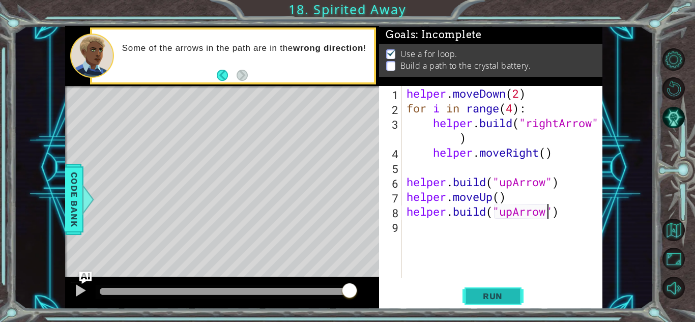
type textarea "[DOMAIN_NAME]("upArrow")"
click at [483, 294] on span "Run" at bounding box center [492, 296] width 40 height 10
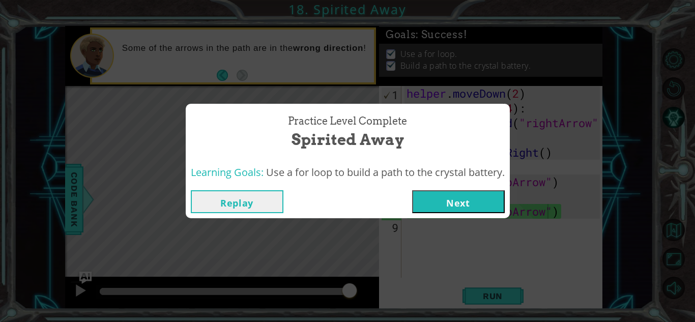
click at [442, 208] on button "Next" at bounding box center [458, 201] width 93 height 23
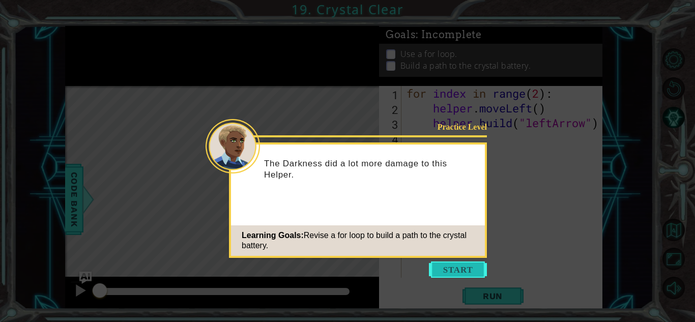
click at [445, 267] on button "Start" at bounding box center [458, 269] width 58 height 16
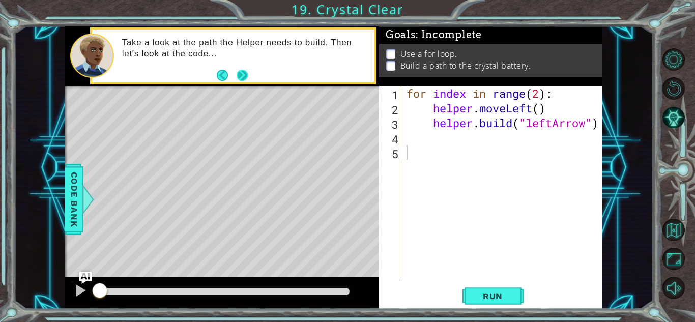
click at [240, 75] on button "Next" at bounding box center [242, 75] width 11 height 11
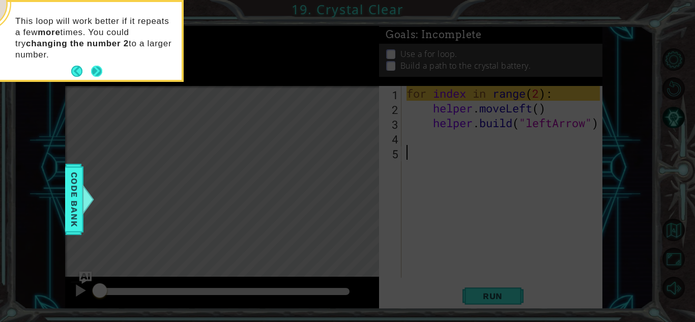
click at [97, 71] on button "Next" at bounding box center [97, 72] width 12 height 12
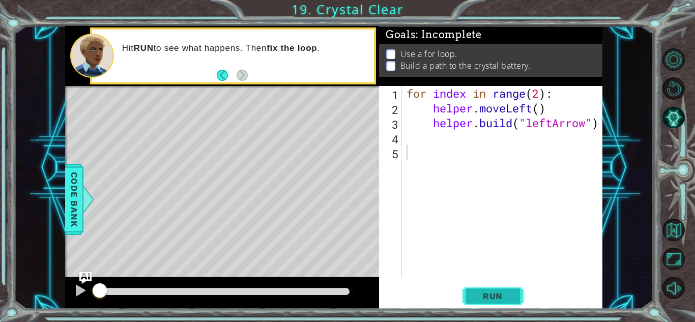
click at [481, 299] on span "Run" at bounding box center [492, 296] width 40 height 10
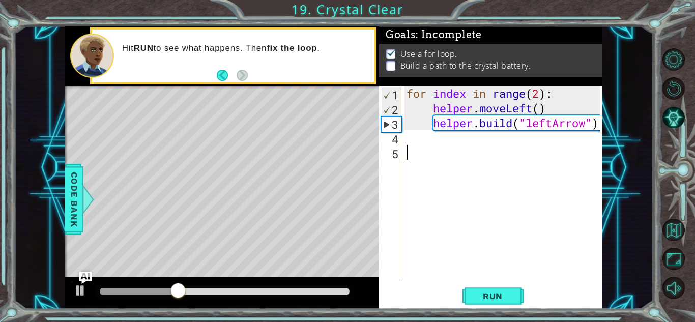
click at [456, 148] on div "for index in range ( 2 ) : helper . moveLeft ( ) helper . build ( "leftArrow" )" at bounding box center [504, 196] width 200 height 221
click at [421, 140] on div "for index in range ( 2 ) : helper . moveLeft ( ) helper . build ( "leftArrow" )" at bounding box center [504, 196] width 200 height 221
click at [541, 94] on div "for index in range ( 2 ) : helper . moveLeft ( ) helper . build ( "leftArrow" )" at bounding box center [504, 196] width 200 height 221
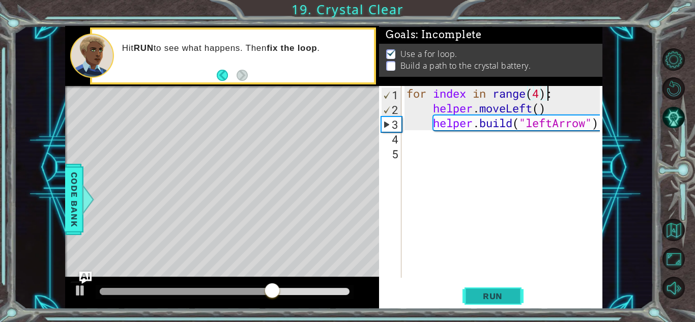
type textarea "for index in range(4):"
click at [483, 300] on span "Run" at bounding box center [492, 296] width 40 height 10
click at [495, 292] on span "Run" at bounding box center [492, 296] width 40 height 10
drag, startPoint x: 140, startPoint y: 291, endPoint x: 319, endPoint y: 291, distance: 179.0
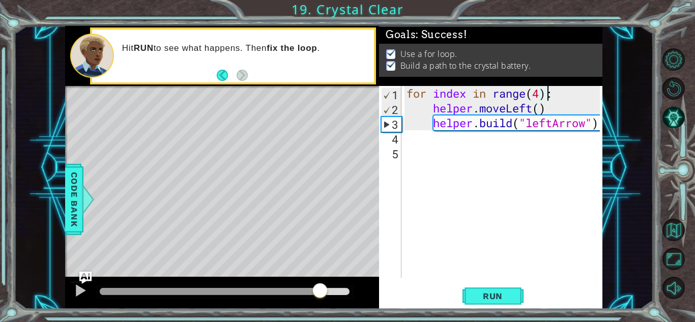
click at [319, 291] on div at bounding box center [225, 291] width 250 height 7
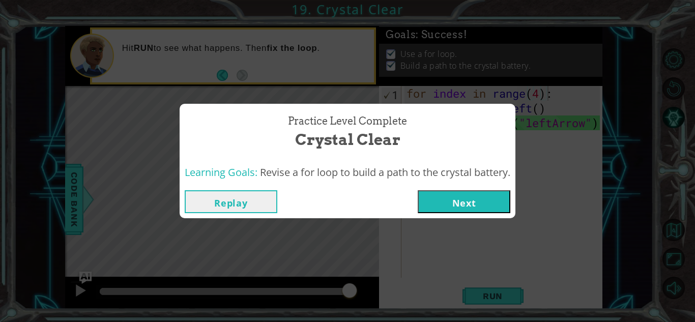
click at [448, 201] on button "Next" at bounding box center [464, 201] width 93 height 23
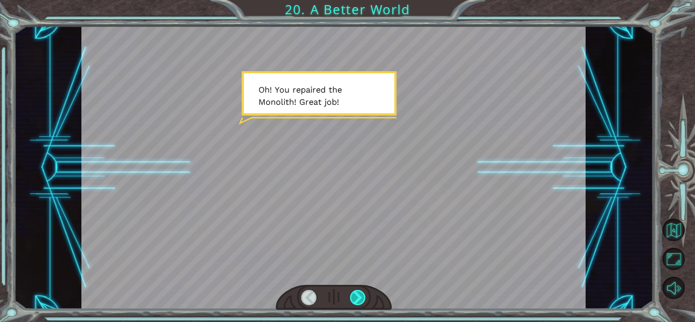
click at [360, 298] on div at bounding box center [358, 297] width 16 height 15
click at [360, 296] on div at bounding box center [358, 297] width 16 height 15
click at [359, 297] on div at bounding box center [358, 297] width 16 height 15
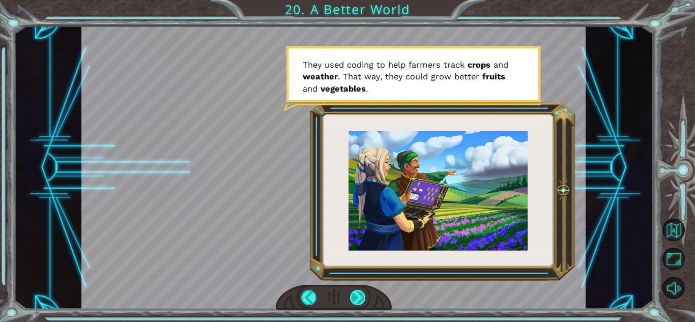
click at [359, 297] on div at bounding box center [358, 297] width 16 height 15
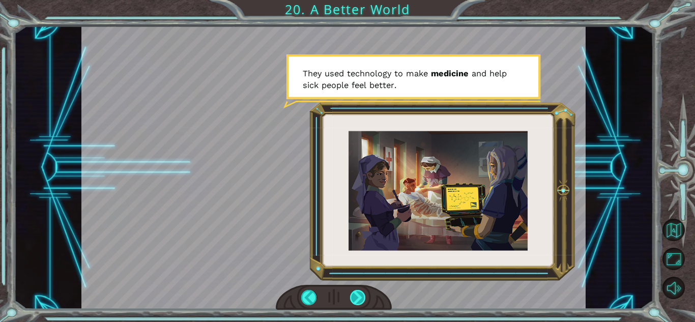
click at [359, 297] on div at bounding box center [358, 297] width 16 height 15
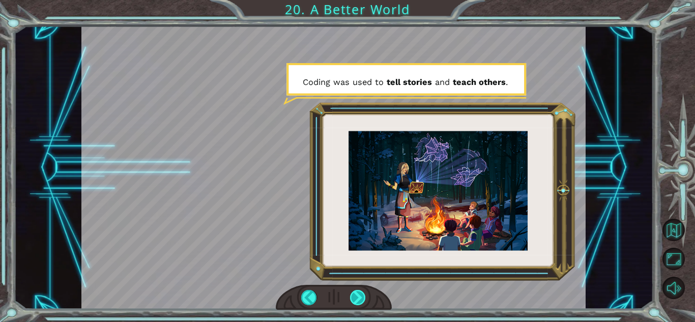
click at [358, 301] on div at bounding box center [358, 297] width 16 height 15
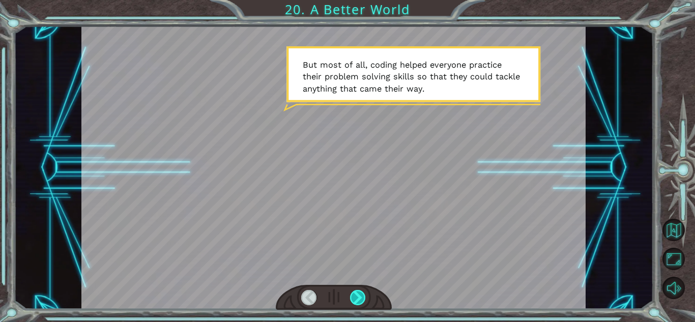
click at [358, 301] on div at bounding box center [358, 297] width 16 height 15
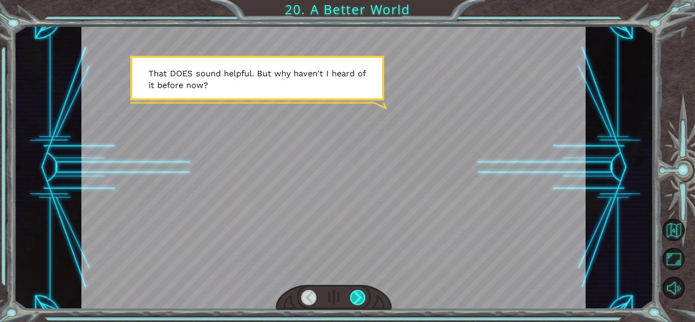
click at [358, 301] on div at bounding box center [358, 297] width 16 height 15
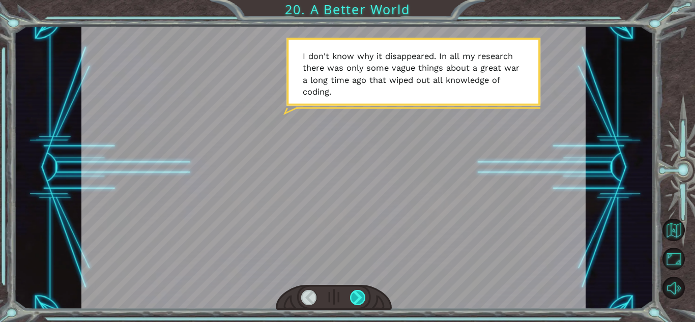
click at [359, 299] on div at bounding box center [358, 297] width 16 height 15
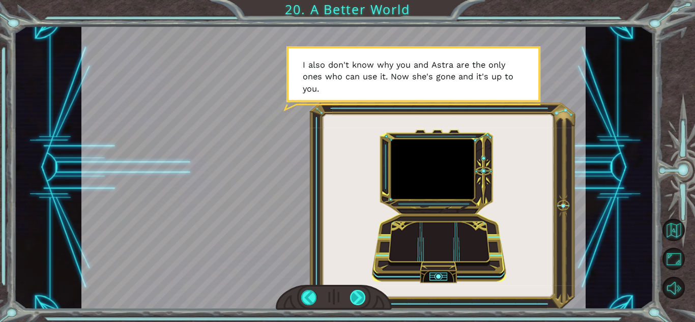
click at [359, 299] on div at bounding box center [358, 297] width 16 height 15
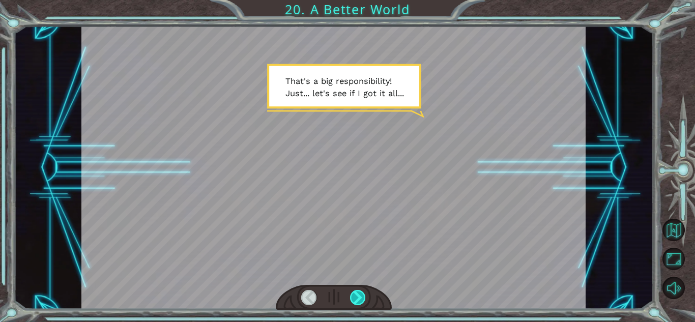
click at [359, 299] on div at bounding box center [358, 297] width 16 height 15
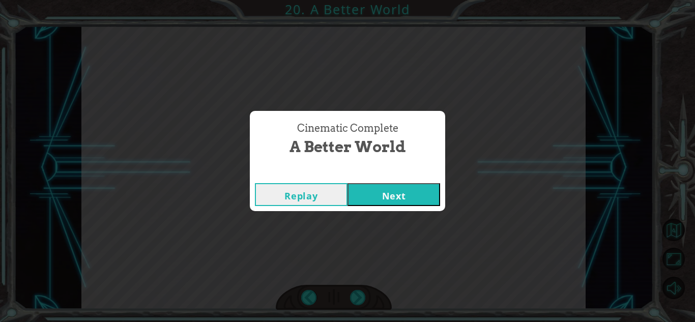
click at [377, 188] on button "Next" at bounding box center [393, 194] width 93 height 23
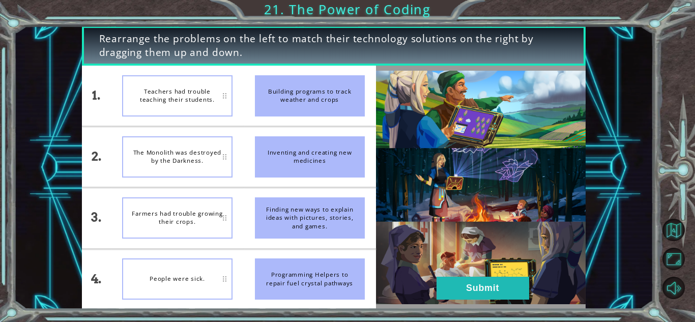
drag, startPoint x: 273, startPoint y: 95, endPoint x: 272, endPoint y: 125, distance: 30.5
click at [272, 125] on li "Building programs to track weather and crops" at bounding box center [310, 96] width 132 height 60
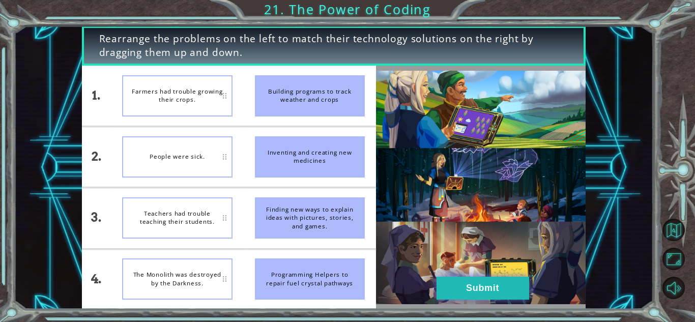
click at [487, 293] on button "Submit" at bounding box center [482, 288] width 93 height 23
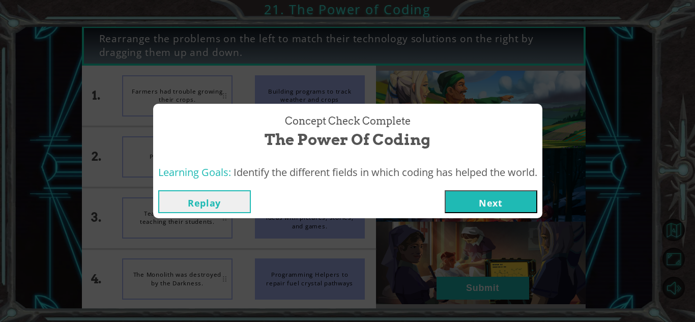
click at [506, 200] on button "Next" at bounding box center [491, 201] width 93 height 23
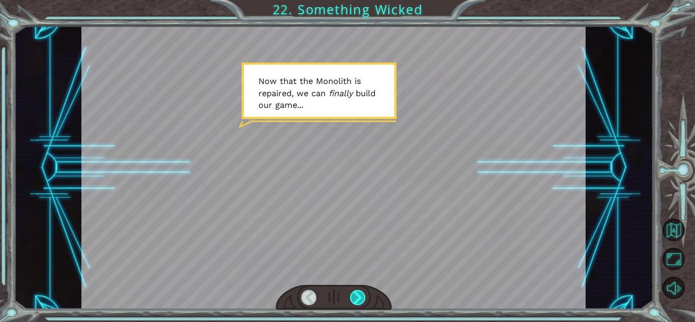
click at [361, 294] on div at bounding box center [358, 297] width 16 height 15
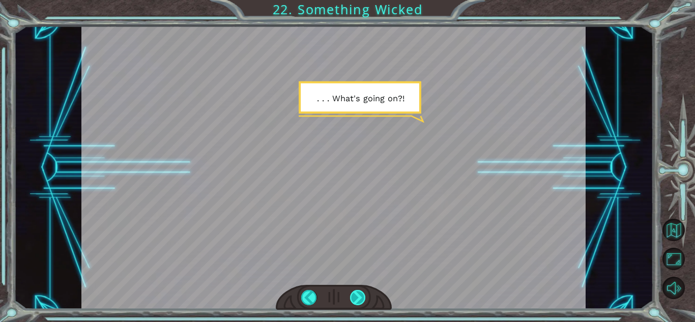
click at [361, 294] on div at bounding box center [358, 297] width 16 height 15
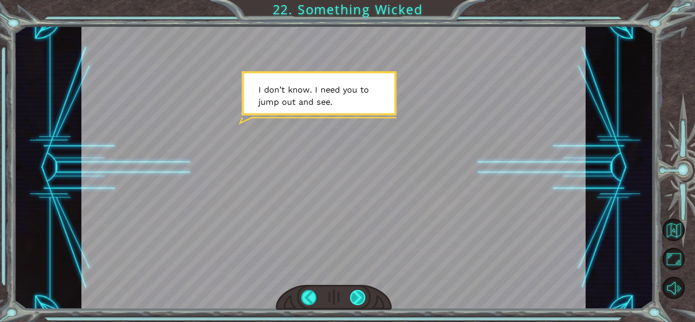
click at [361, 294] on div at bounding box center [358, 297] width 16 height 15
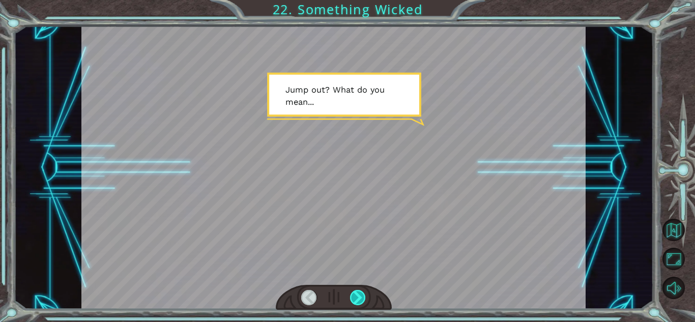
click at [361, 294] on div at bounding box center [358, 297] width 16 height 15
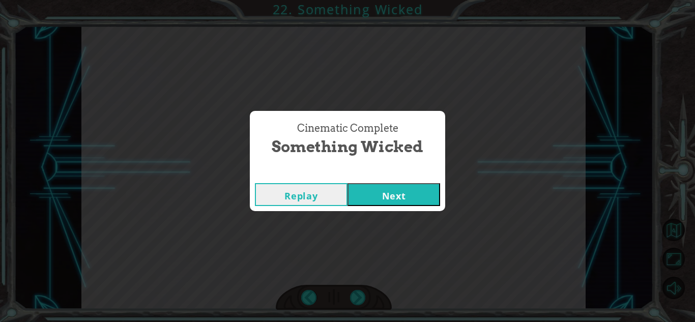
click at [390, 210] on div "Replay Next" at bounding box center [347, 194] width 195 height 33
click at [389, 207] on div "Replay Next" at bounding box center [347, 194] width 195 height 33
click at [380, 188] on button "Next" at bounding box center [393, 194] width 93 height 23
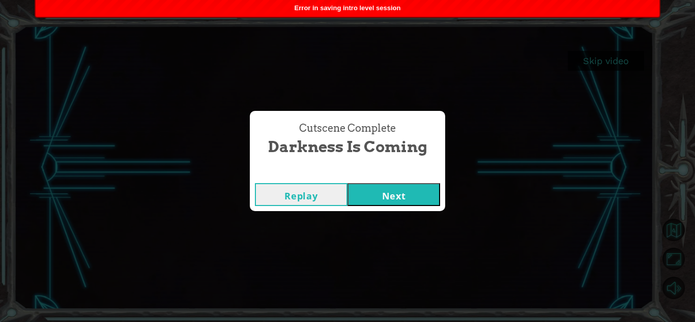
click at [394, 187] on button "Next" at bounding box center [393, 194] width 93 height 23
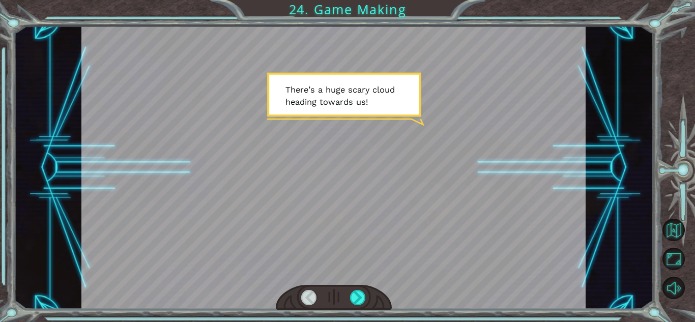
click at [349, 298] on div at bounding box center [334, 297] width 116 height 25
click at [357, 298] on div at bounding box center [358, 297] width 16 height 15
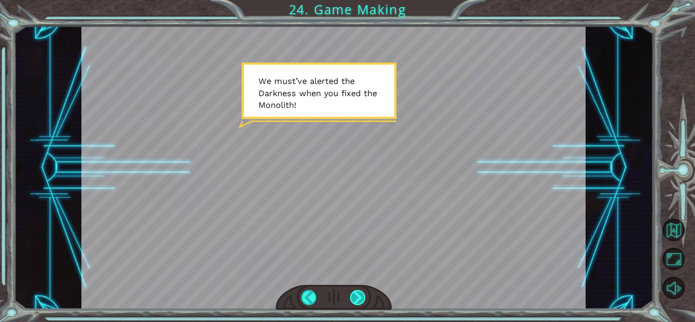
click at [357, 298] on div at bounding box center [358, 297] width 16 height 15
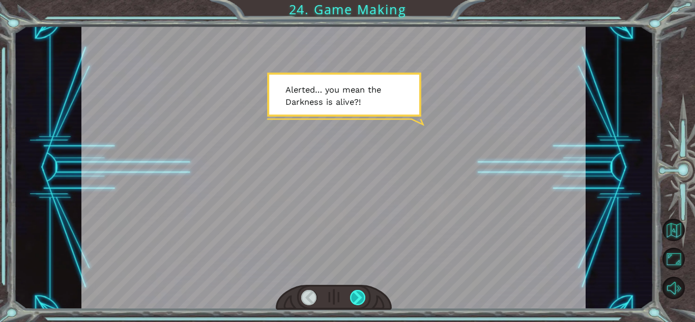
click at [357, 298] on div at bounding box center [358, 297] width 16 height 15
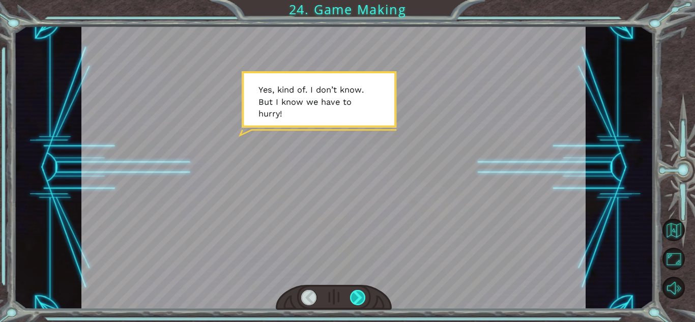
click at [357, 298] on div at bounding box center [358, 297] width 16 height 15
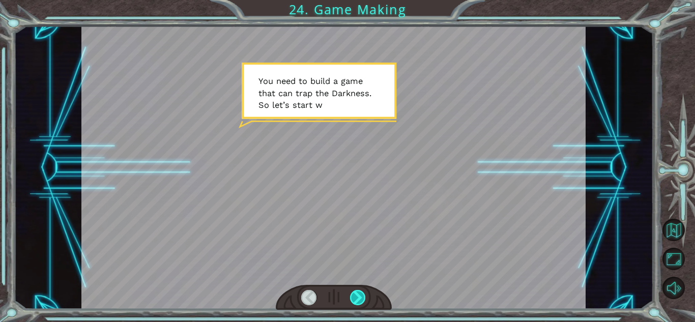
click at [357, 298] on div at bounding box center [358, 297] width 16 height 15
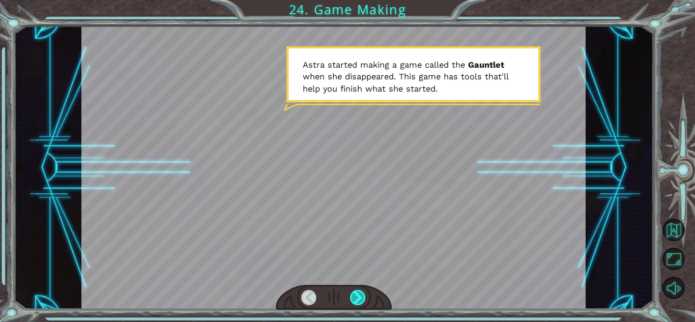
click at [357, 298] on div at bounding box center [358, 297] width 16 height 15
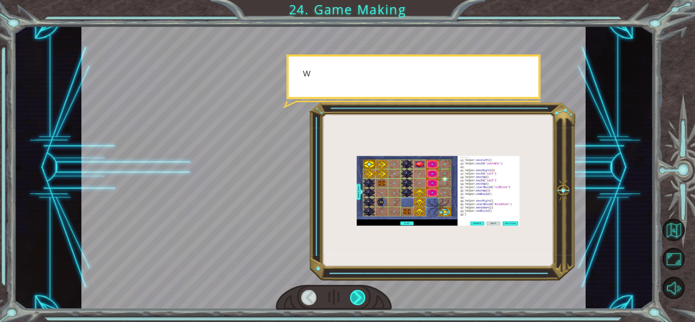
click at [357, 298] on div at bounding box center [358, 297] width 16 height 15
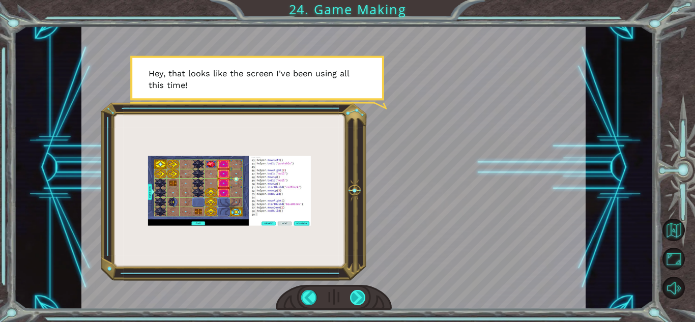
click at [357, 298] on div at bounding box center [358, 297] width 16 height 15
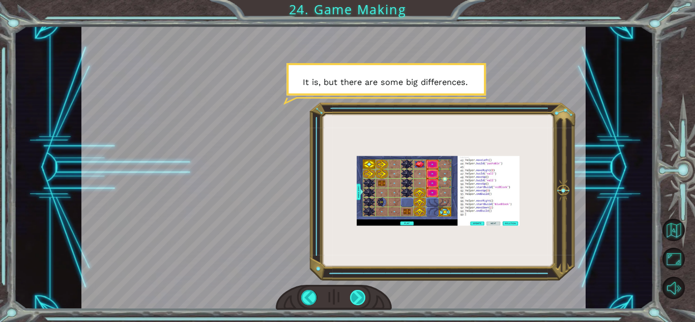
click at [357, 298] on div at bounding box center [358, 297] width 16 height 15
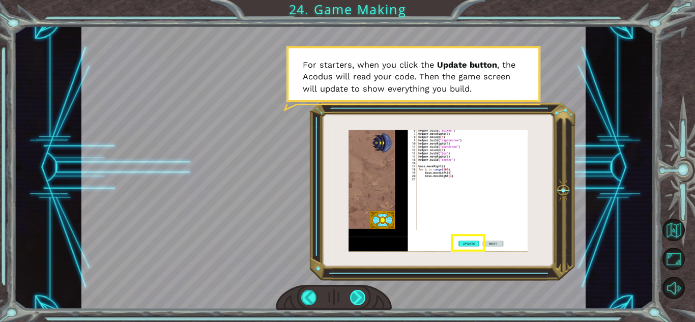
click at [357, 298] on div at bounding box center [358, 297] width 16 height 15
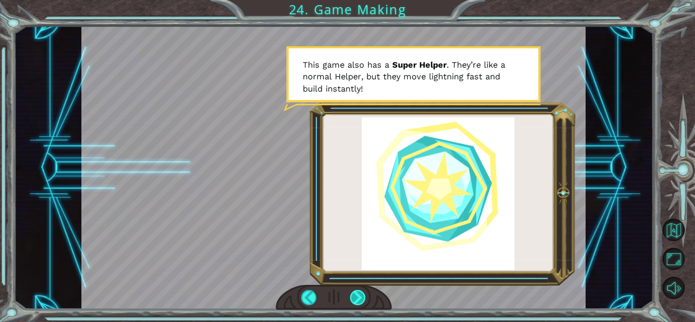
click at [357, 298] on div at bounding box center [358, 297] width 16 height 15
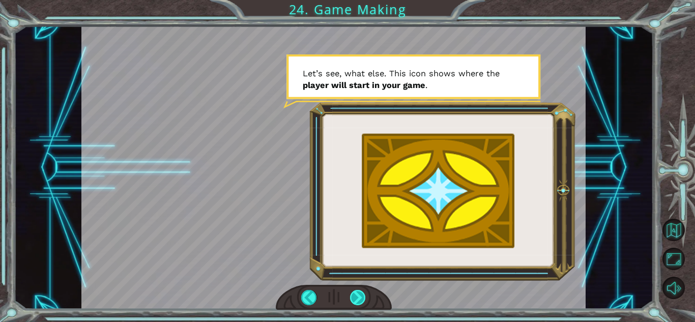
click at [359, 296] on div at bounding box center [358, 297] width 16 height 15
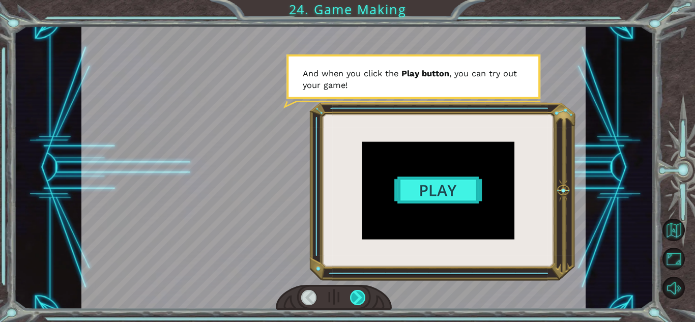
click at [359, 296] on div at bounding box center [358, 297] width 16 height 15
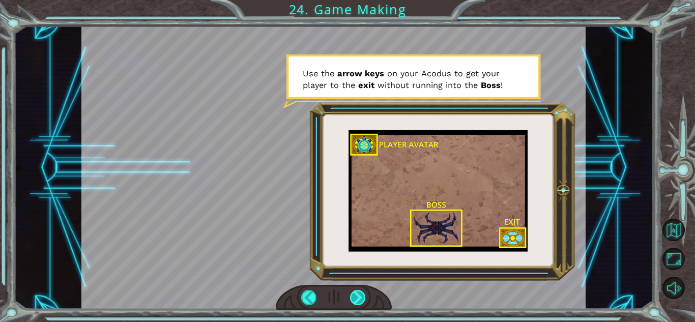
click at [359, 296] on div at bounding box center [358, 297] width 16 height 15
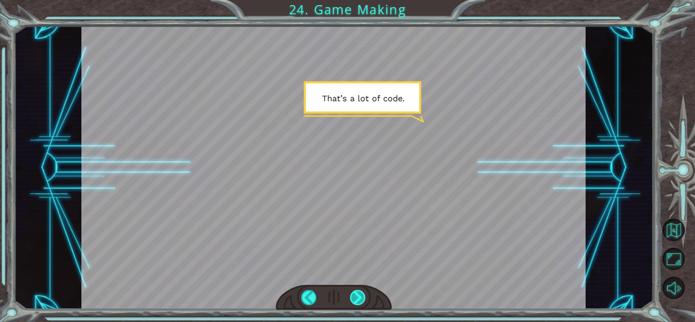
click at [359, 296] on div at bounding box center [358, 297] width 16 height 15
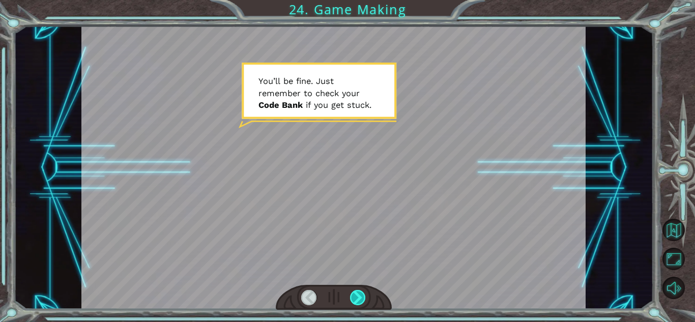
click at [359, 296] on div at bounding box center [358, 297] width 16 height 15
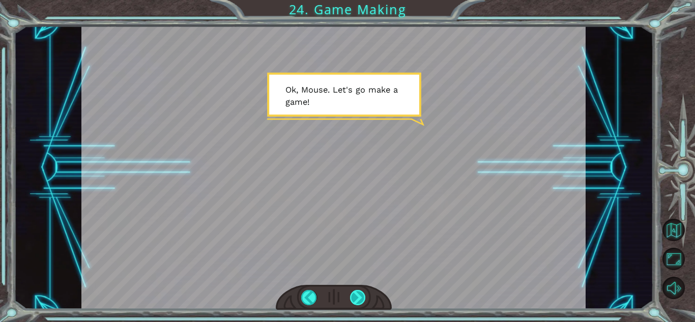
click at [359, 296] on div at bounding box center [358, 297] width 16 height 15
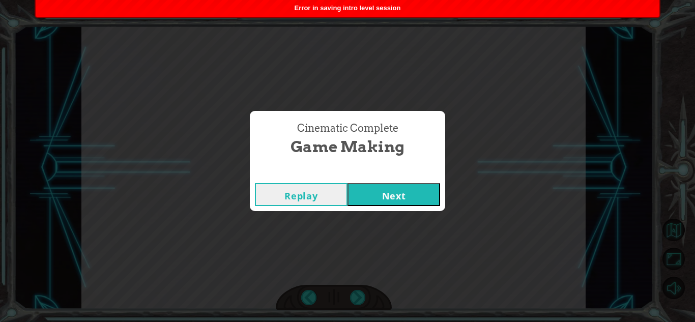
click at [396, 193] on button "Next" at bounding box center [393, 194] width 93 height 23
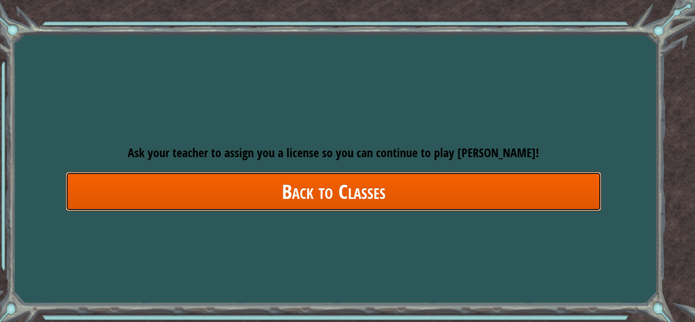
click at [396, 193] on link "Back to Classes" at bounding box center [334, 191] width 536 height 39
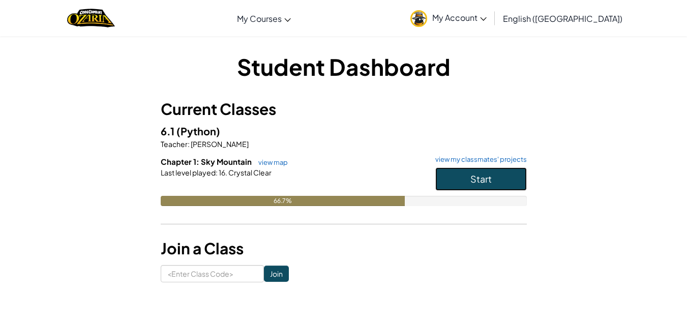
click at [461, 174] on button "Start" at bounding box center [481, 178] width 92 height 23
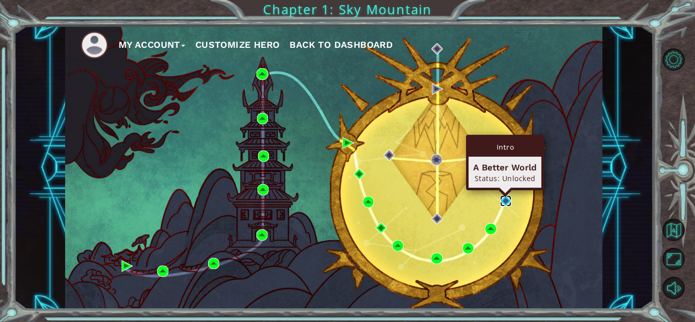
click at [501, 199] on img at bounding box center [505, 200] width 11 height 11
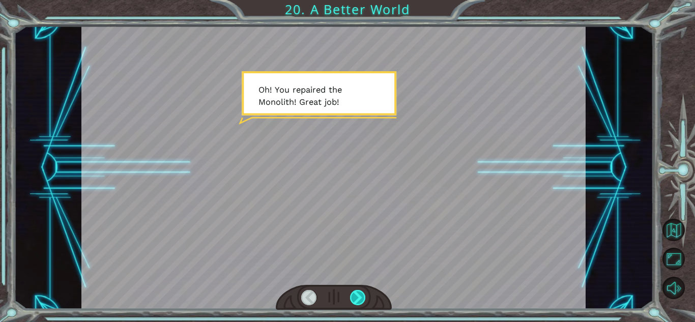
click at [358, 295] on div at bounding box center [358, 297] width 16 height 15
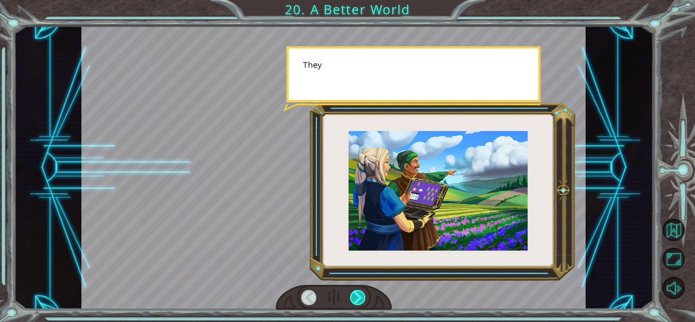
click at [358, 295] on div at bounding box center [358, 297] width 16 height 15
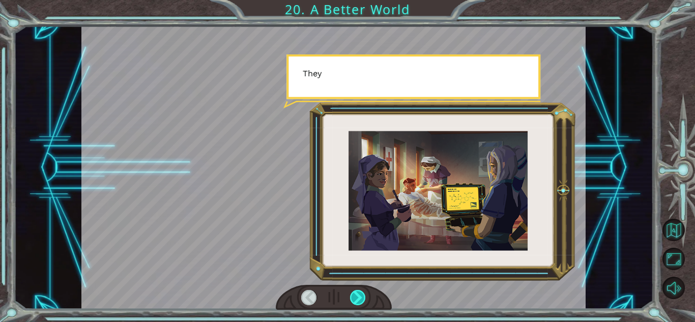
click at [358, 295] on div at bounding box center [358, 297] width 16 height 15
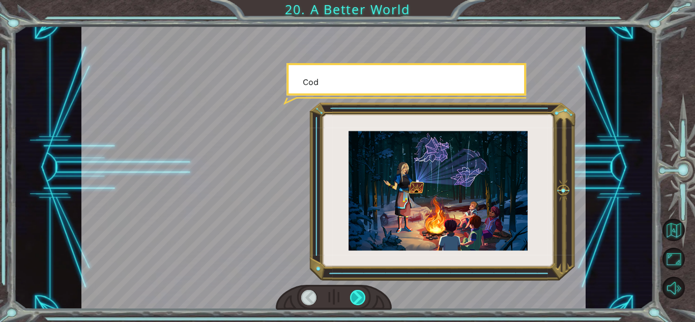
click at [358, 295] on div at bounding box center [358, 297] width 16 height 15
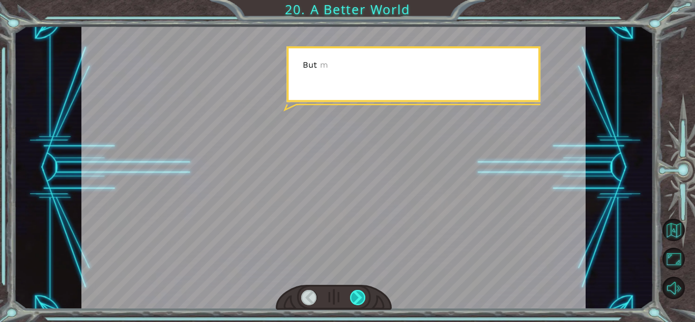
click at [358, 295] on div at bounding box center [358, 297] width 16 height 15
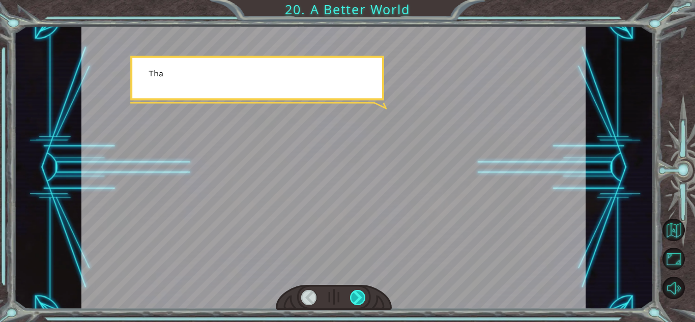
click at [358, 295] on div at bounding box center [358, 297] width 16 height 15
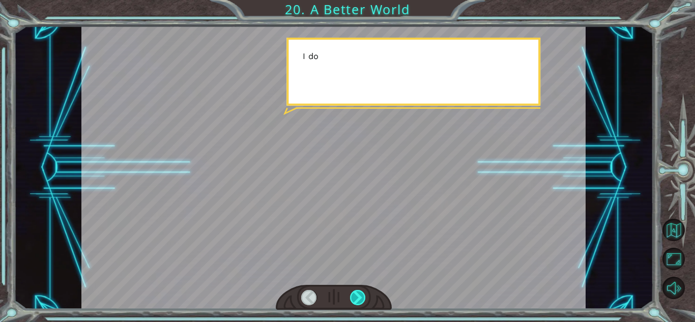
click at [358, 295] on div at bounding box center [358, 297] width 16 height 15
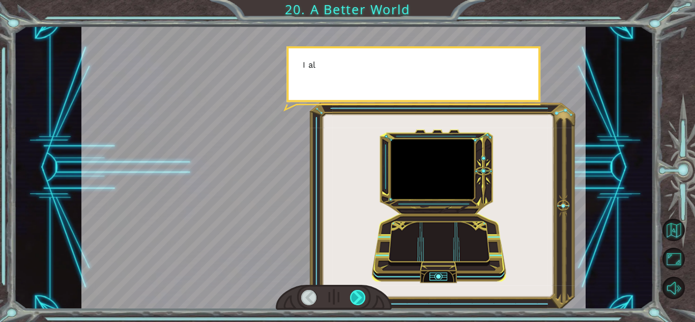
click at [358, 295] on div at bounding box center [358, 297] width 16 height 15
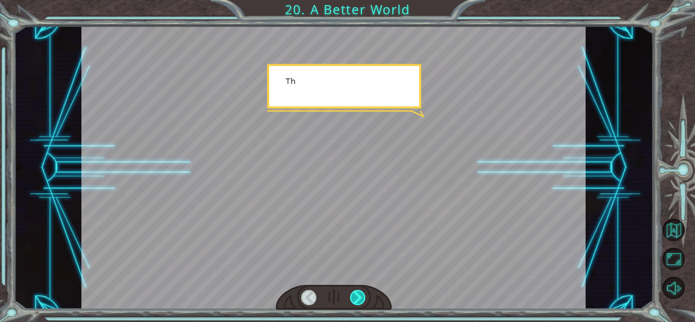
click at [358, 295] on div at bounding box center [358, 297] width 16 height 15
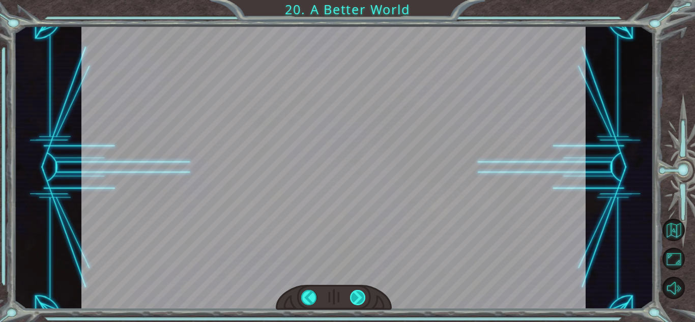
click at [358, 295] on div at bounding box center [358, 297] width 16 height 15
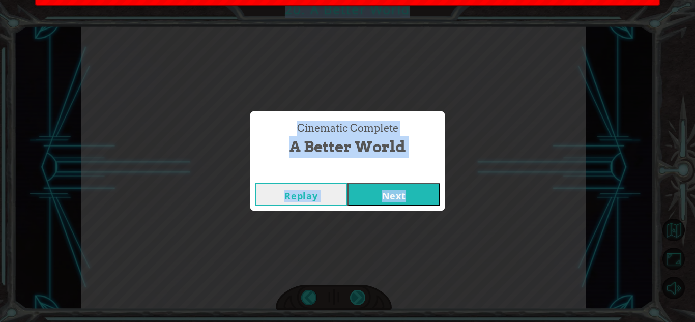
click at [358, 295] on div "Cinematic Complete A Better World Replay Next" at bounding box center [347, 161] width 695 height 322
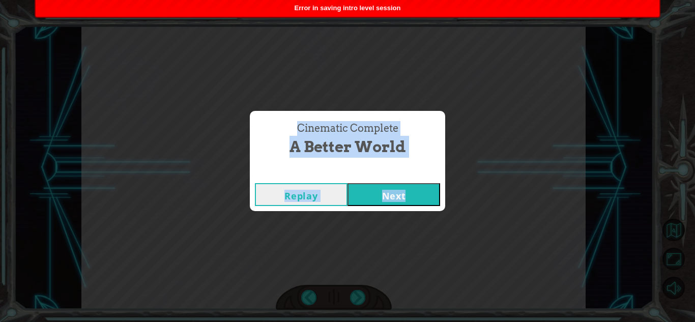
click at [376, 197] on button "Next" at bounding box center [393, 194] width 93 height 23
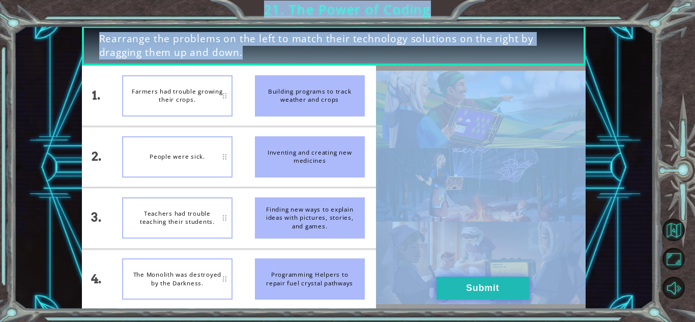
click at [475, 281] on button "Submit" at bounding box center [482, 288] width 93 height 23
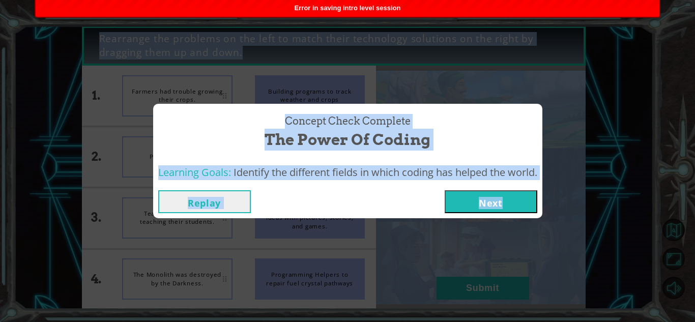
click at [468, 202] on button "Next" at bounding box center [491, 201] width 93 height 23
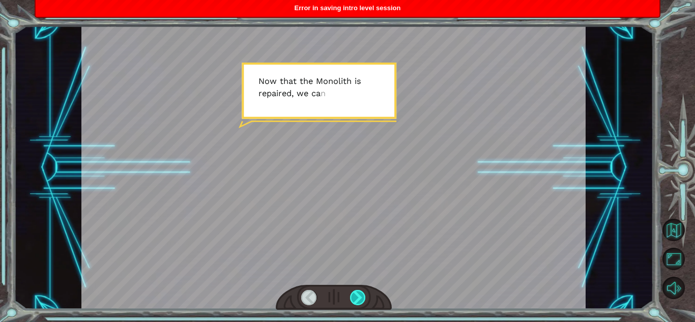
click at [362, 294] on div at bounding box center [358, 297] width 16 height 15
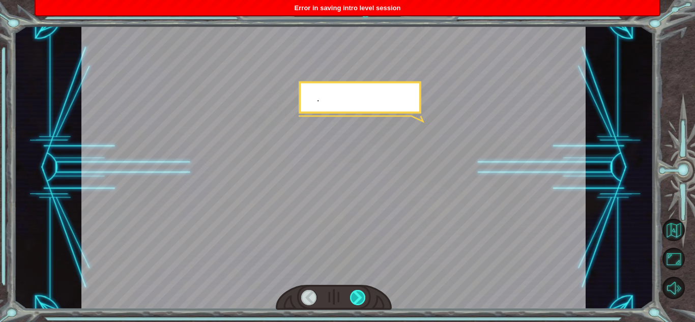
click at [362, 294] on div at bounding box center [358, 297] width 16 height 15
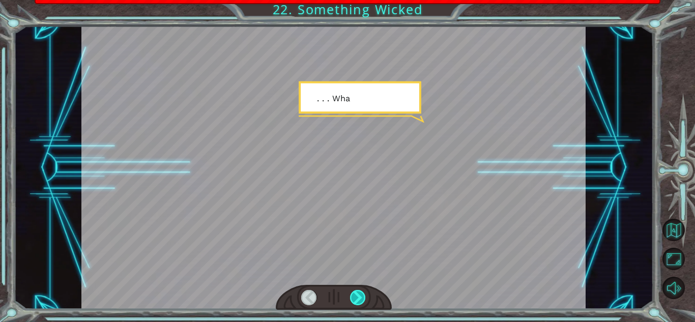
click at [362, 294] on div at bounding box center [358, 297] width 16 height 15
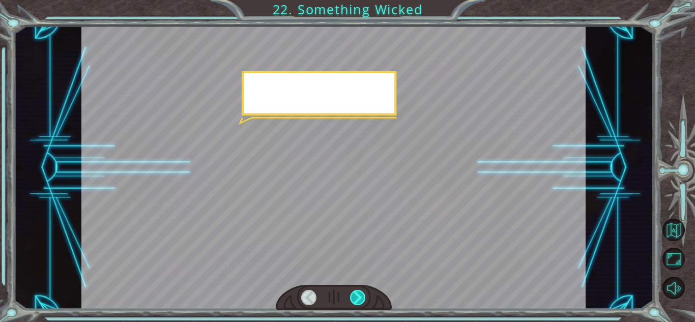
click at [362, 294] on div at bounding box center [358, 297] width 16 height 15
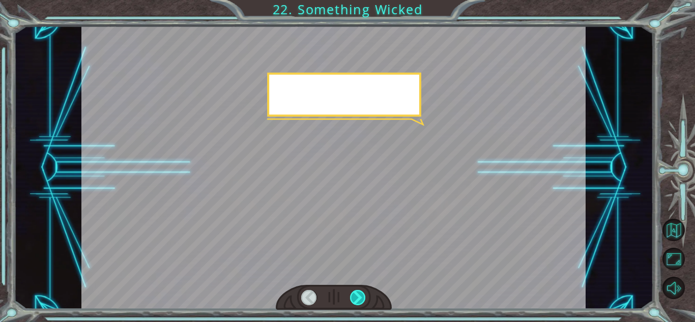
click at [362, 294] on div at bounding box center [358, 297] width 16 height 15
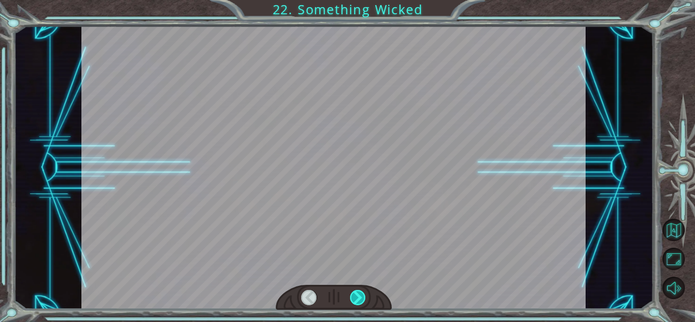
click at [362, 294] on div at bounding box center [358, 297] width 16 height 15
click at [363, 297] on div at bounding box center [358, 297] width 16 height 15
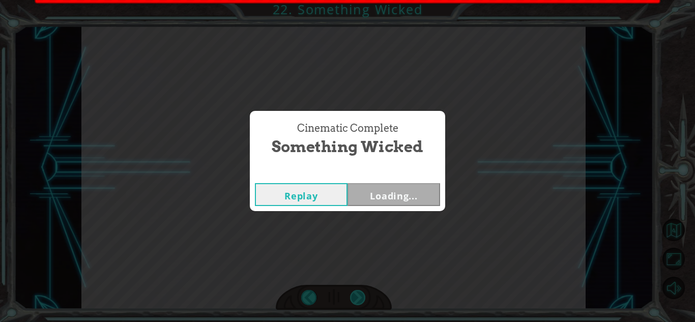
click at [363, 297] on div "Cinematic Complete Something Wicked Replay Loading..." at bounding box center [347, 161] width 695 height 322
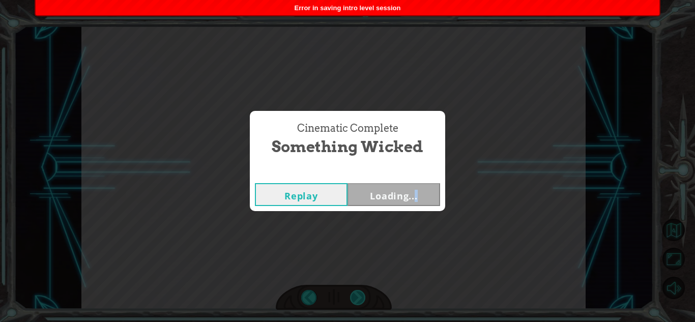
click at [363, 297] on div "Cinematic Complete Something Wicked Replay Loading..." at bounding box center [347, 161] width 695 height 322
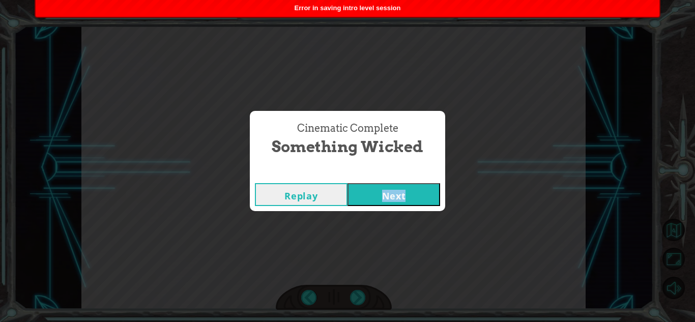
click at [387, 192] on button "Next" at bounding box center [393, 194] width 93 height 23
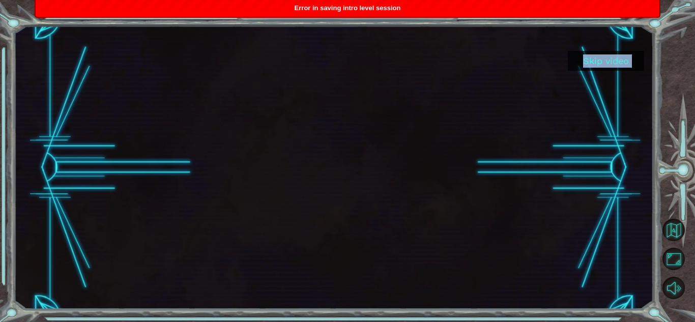
click at [587, 63] on button "Skip video" at bounding box center [606, 61] width 76 height 20
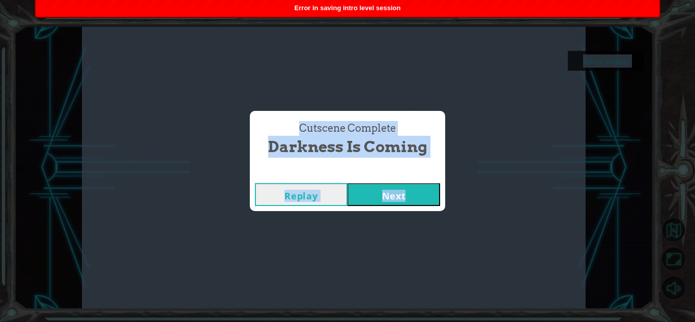
click at [383, 188] on button "Next" at bounding box center [393, 194] width 93 height 23
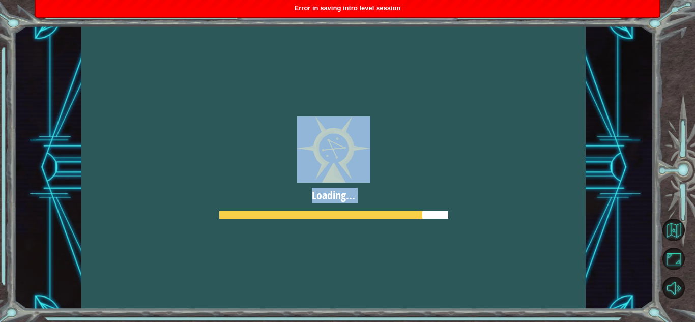
click at [444, 219] on div at bounding box center [333, 167] width 504 height 283
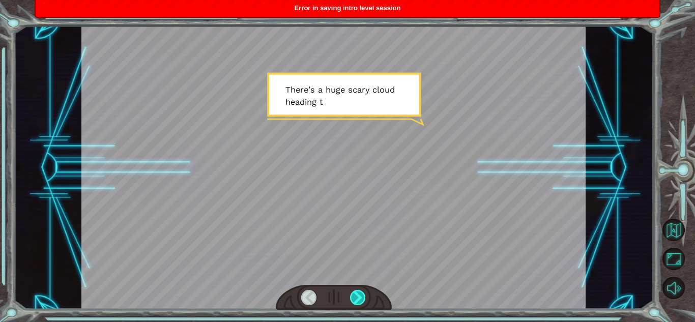
click at [354, 304] on div at bounding box center [358, 297] width 16 height 15
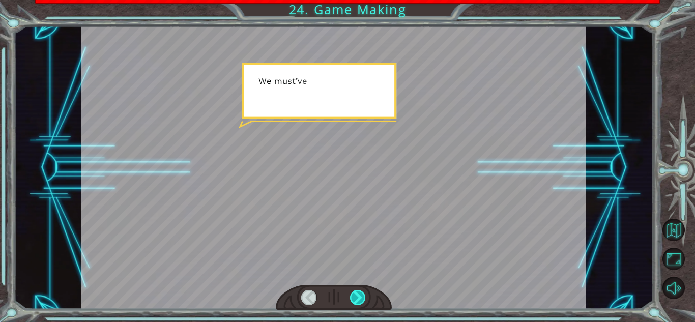
click at [354, 304] on div at bounding box center [358, 297] width 16 height 15
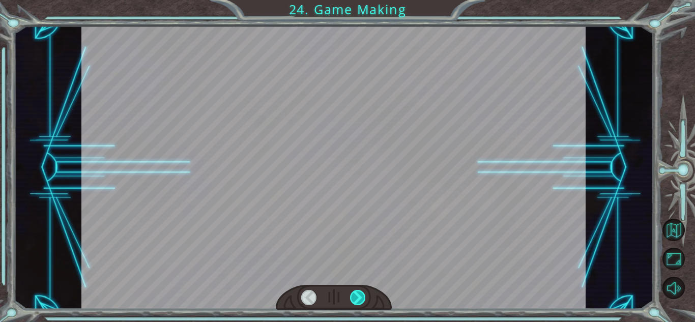
click at [354, 304] on div at bounding box center [358, 297] width 16 height 15
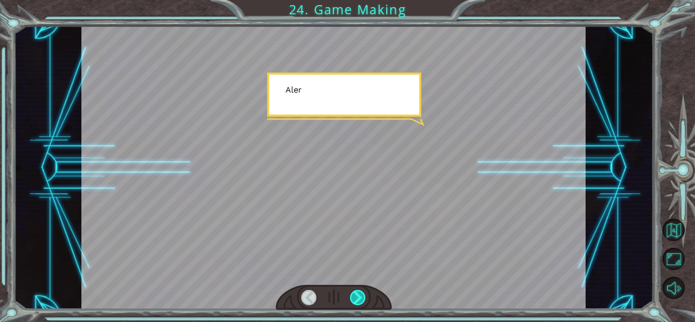
click at [354, 304] on div at bounding box center [358, 297] width 16 height 15
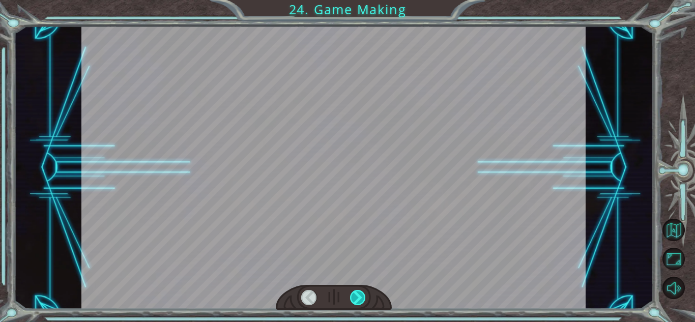
click at [354, 304] on div at bounding box center [358, 297] width 16 height 15
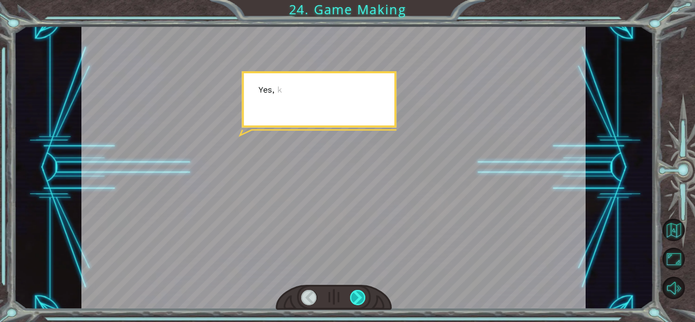
click at [354, 304] on div at bounding box center [358, 297] width 16 height 15
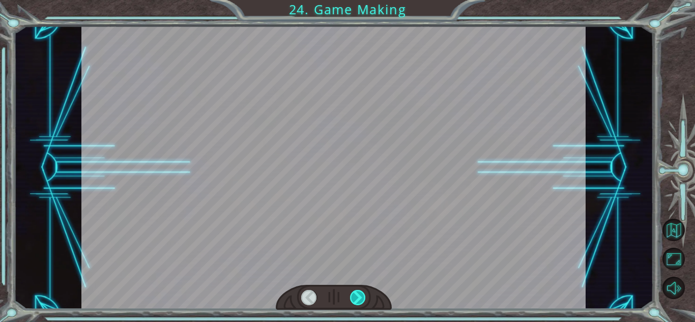
click at [354, 304] on div at bounding box center [358, 297] width 16 height 15
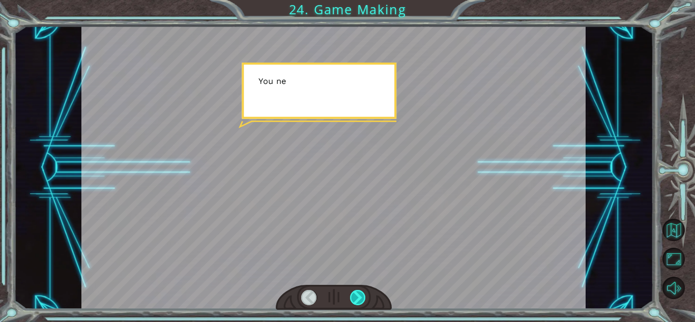
click at [354, 304] on div at bounding box center [358, 297] width 16 height 15
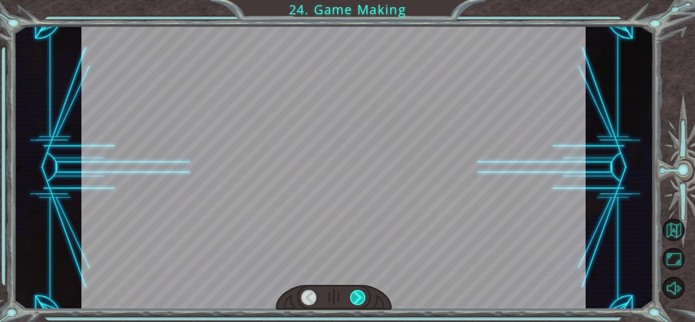
click at [354, 304] on div at bounding box center [358, 297] width 16 height 15
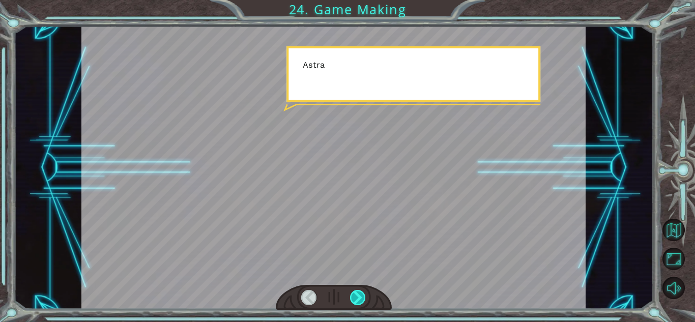
click at [354, 304] on div at bounding box center [358, 297] width 16 height 15
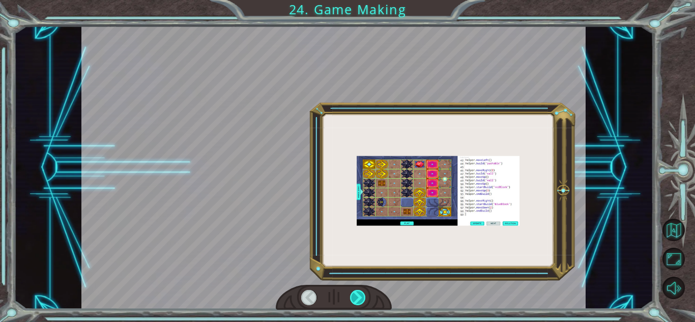
click at [354, 304] on div at bounding box center [358, 297] width 16 height 15
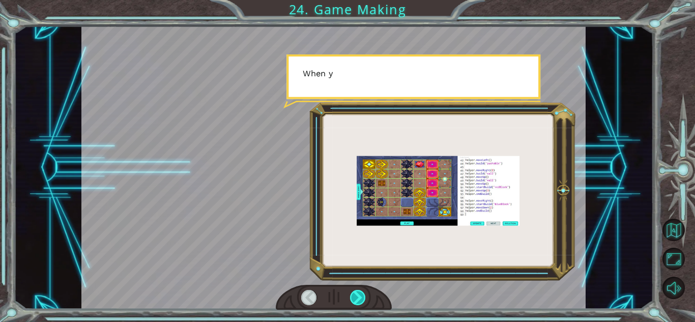
click at [354, 304] on div at bounding box center [358, 297] width 16 height 15
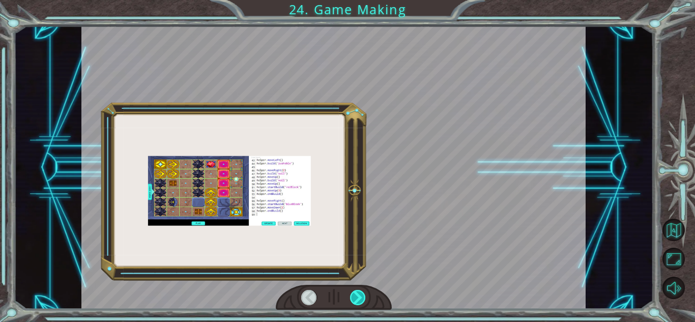
click at [354, 304] on div at bounding box center [358, 297] width 16 height 15
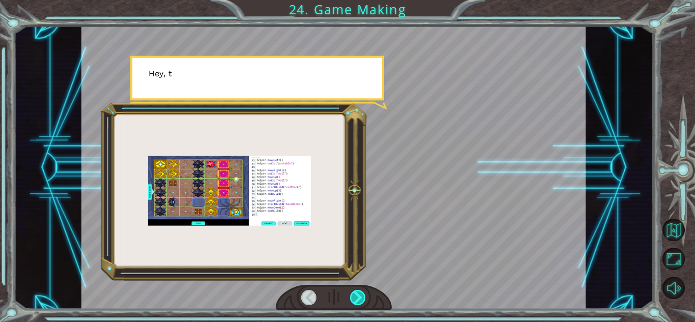
click at [354, 304] on div at bounding box center [358, 297] width 16 height 15
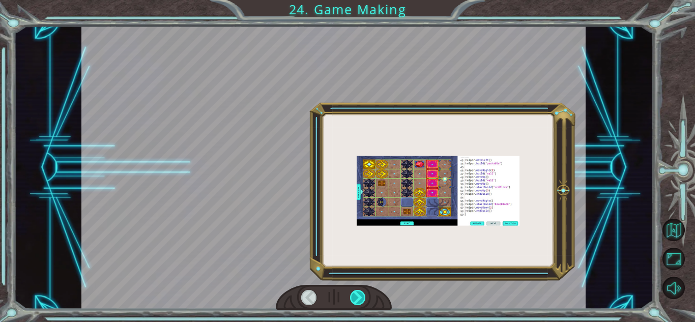
click at [354, 304] on div at bounding box center [358, 297] width 16 height 15
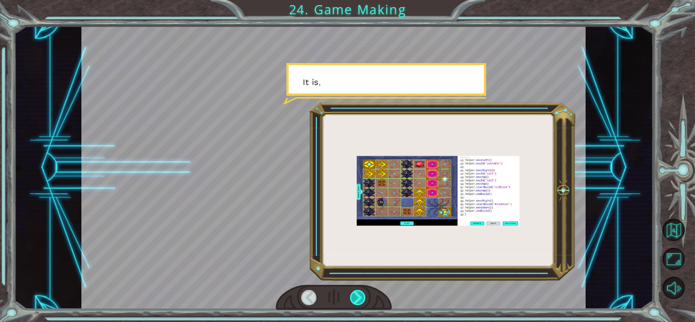
click at [354, 304] on div at bounding box center [358, 297] width 16 height 15
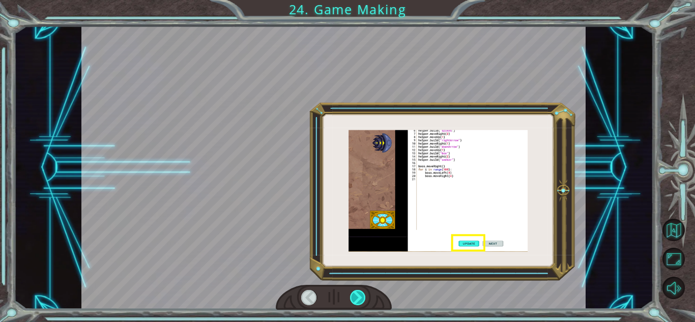
click at [354, 304] on div at bounding box center [358, 297] width 16 height 15
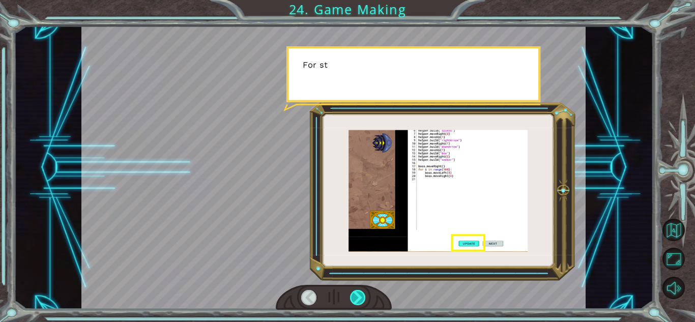
click at [354, 304] on div at bounding box center [358, 297] width 16 height 15
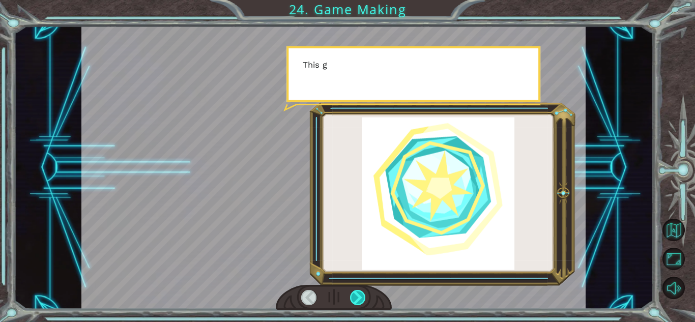
click at [354, 304] on div at bounding box center [358, 297] width 16 height 15
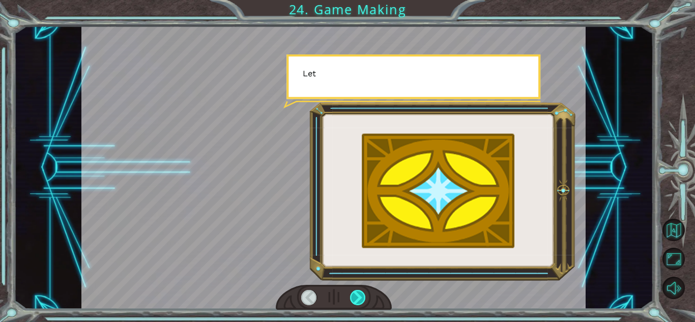
click at [354, 304] on div at bounding box center [358, 297] width 16 height 15
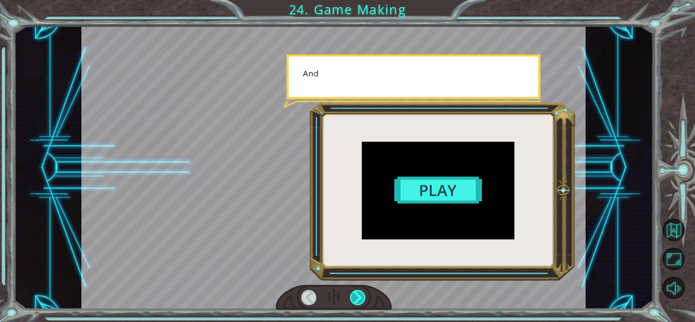
click at [354, 304] on div at bounding box center [358, 297] width 16 height 15
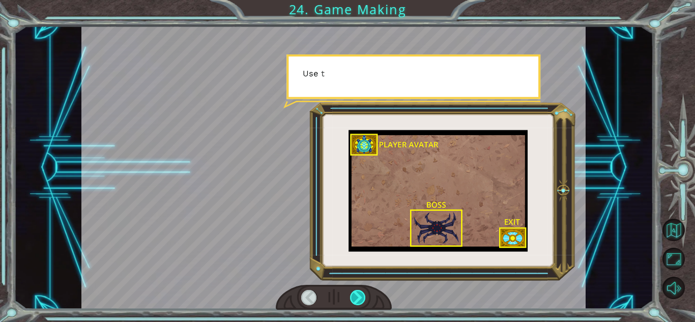
click at [354, 304] on div at bounding box center [358, 297] width 16 height 15
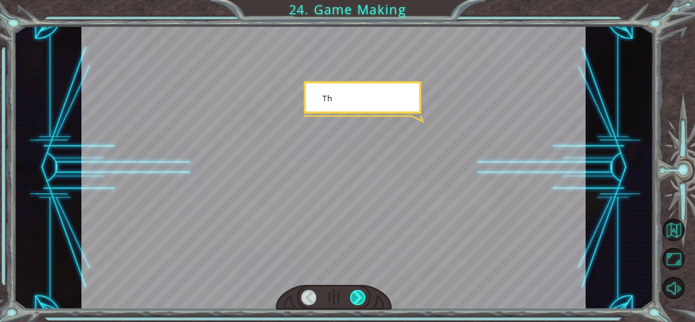
click at [354, 304] on div at bounding box center [358, 297] width 16 height 15
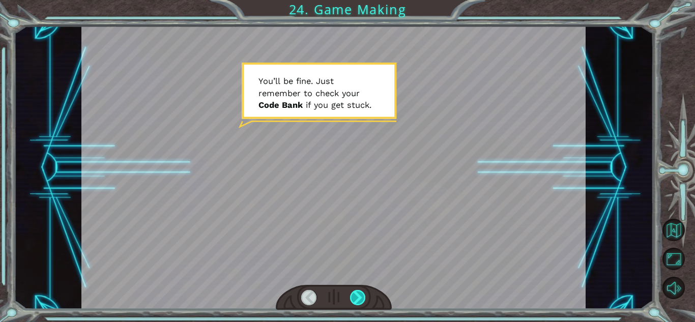
click at [358, 295] on div at bounding box center [358, 297] width 16 height 15
click at [354, 300] on div at bounding box center [358, 297] width 16 height 15
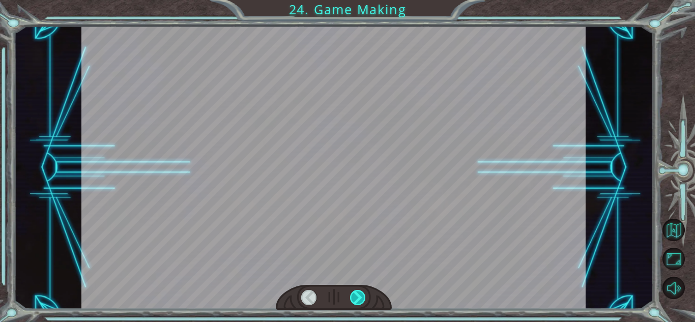
click at [354, 300] on div at bounding box center [358, 297] width 16 height 15
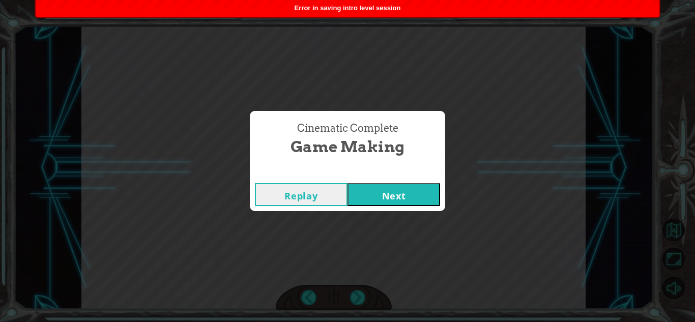
click at [404, 192] on button "Next" at bounding box center [393, 194] width 93 height 23
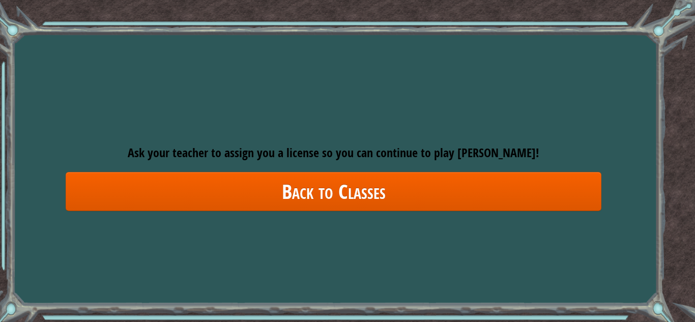
drag, startPoint x: 351, startPoint y: 224, endPoint x: 340, endPoint y: 243, distance: 21.9
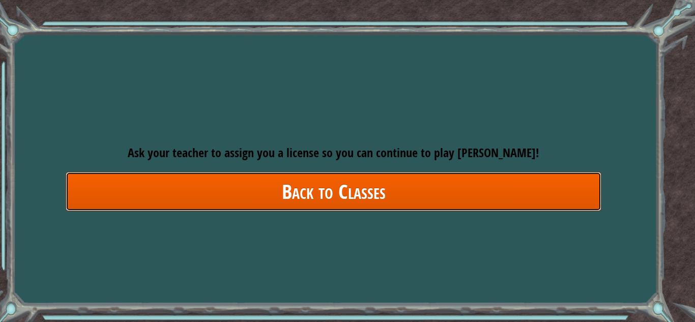
drag, startPoint x: 340, startPoint y: 243, endPoint x: 275, endPoint y: 190, distance: 83.9
click at [275, 190] on link "Back to Classes" at bounding box center [334, 191] width 536 height 39
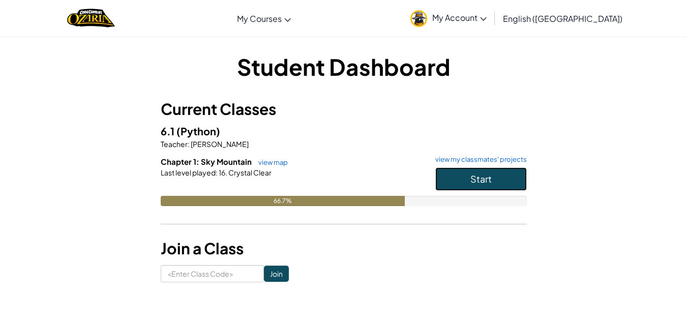
click at [472, 168] on button "Start" at bounding box center [481, 178] width 92 height 23
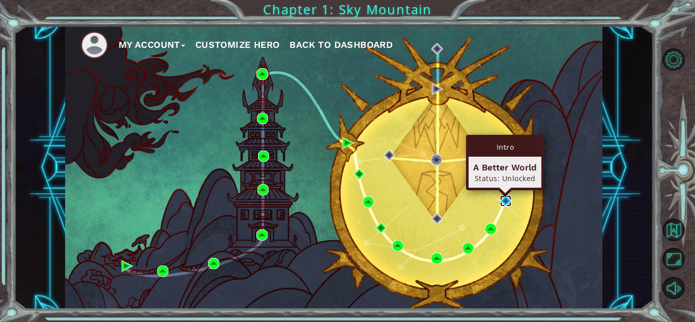
click at [505, 202] on img at bounding box center [505, 200] width 11 height 11
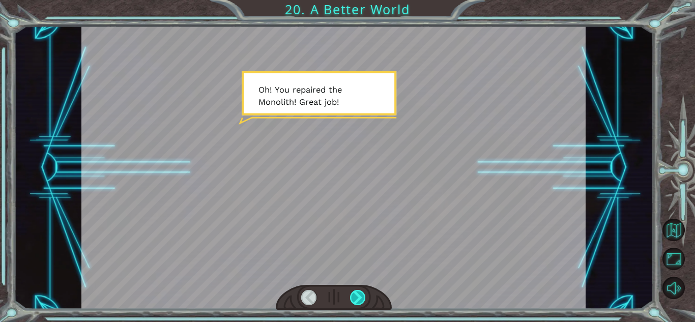
click at [361, 293] on div at bounding box center [358, 297] width 16 height 15
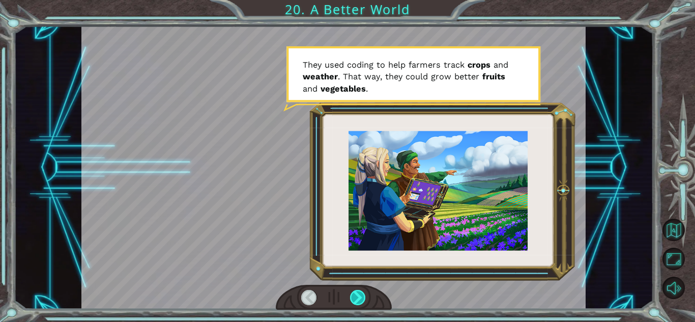
click at [361, 293] on div at bounding box center [358, 297] width 16 height 15
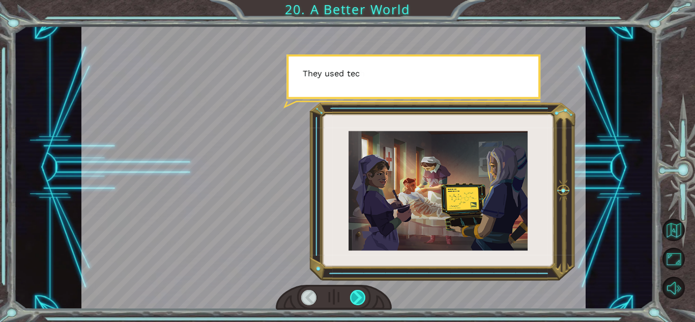
click at [361, 293] on div at bounding box center [358, 297] width 16 height 15
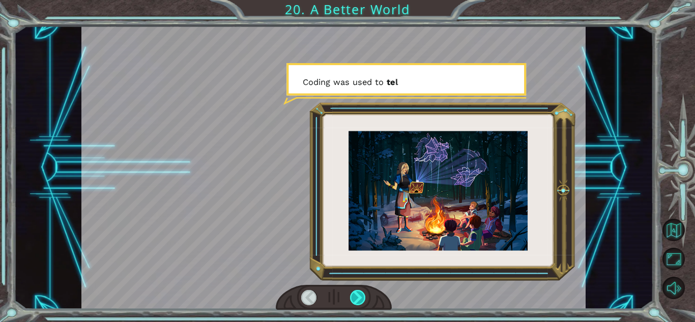
click at [361, 293] on div at bounding box center [358, 297] width 16 height 15
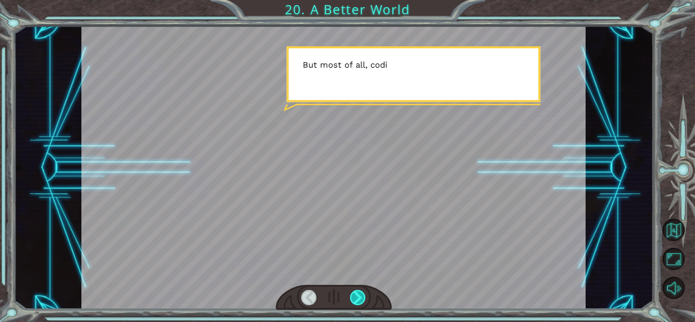
click at [361, 293] on div at bounding box center [358, 297] width 16 height 15
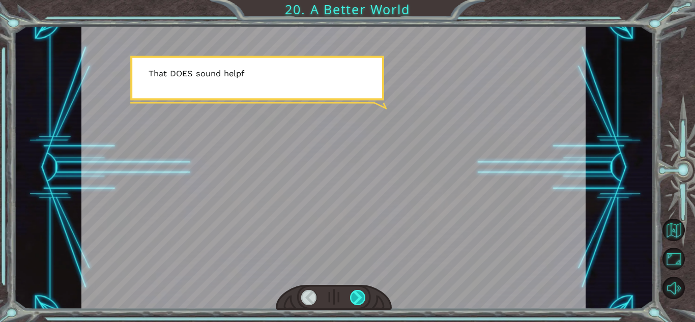
click at [361, 293] on div at bounding box center [358, 297] width 16 height 15
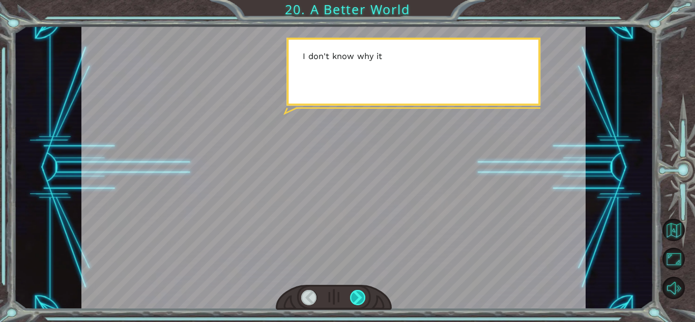
click at [361, 293] on div at bounding box center [358, 297] width 16 height 15
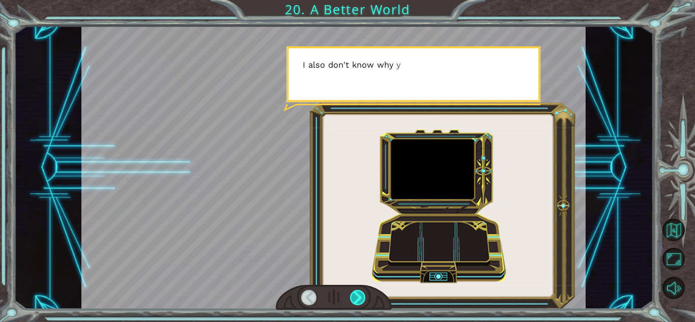
click at [361, 293] on div at bounding box center [358, 297] width 16 height 15
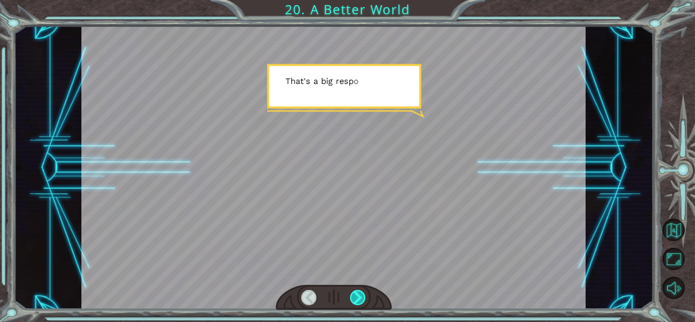
click at [361, 293] on div at bounding box center [358, 297] width 16 height 15
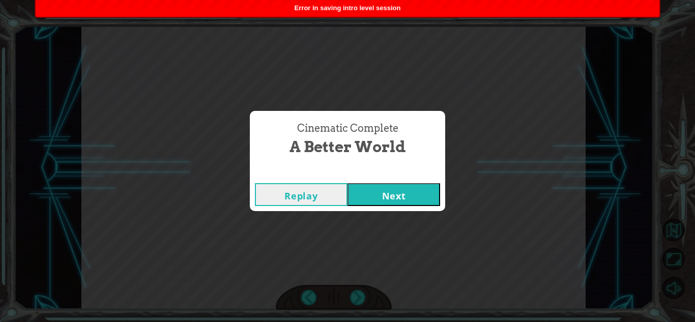
click at [408, 202] on button "Next" at bounding box center [393, 194] width 93 height 23
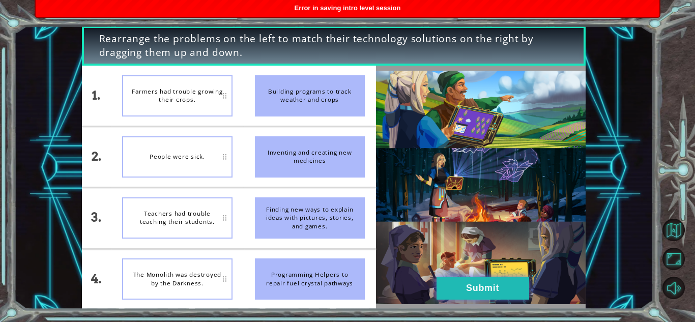
click at [522, 277] on button "Submit" at bounding box center [482, 288] width 93 height 23
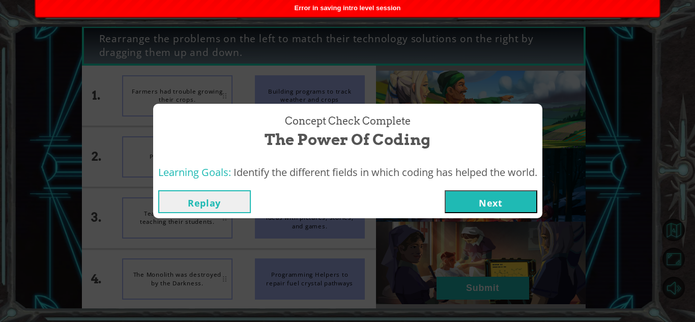
click at [498, 196] on button "Next" at bounding box center [491, 201] width 93 height 23
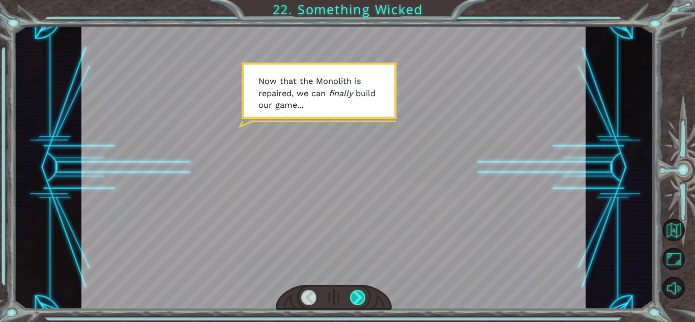
click at [356, 296] on div at bounding box center [358, 297] width 16 height 15
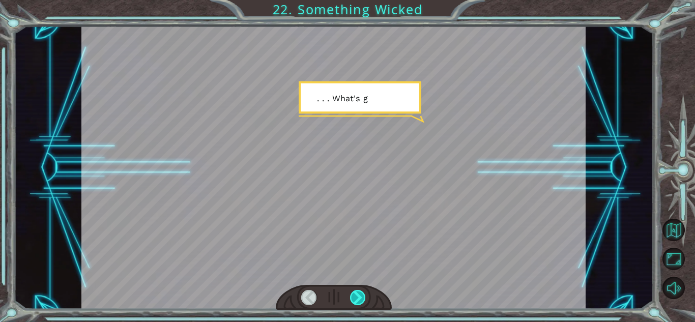
click at [356, 296] on div at bounding box center [358, 297] width 16 height 15
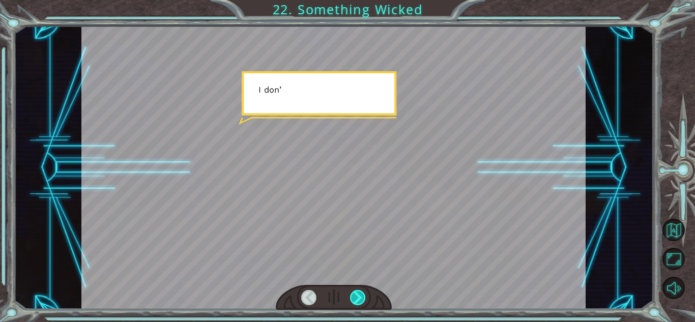
click at [356, 296] on div at bounding box center [358, 297] width 16 height 15
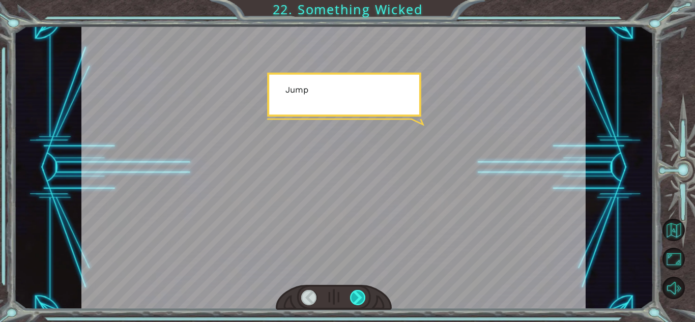
click at [356, 296] on div at bounding box center [358, 297] width 16 height 15
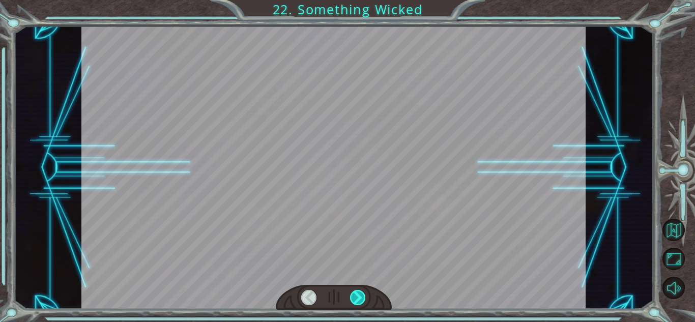
click at [356, 0] on div "Temporary Text N o w t h a t t h e M o n o l i t h i s r e p a i r e d , w e c …" at bounding box center [347, 0] width 695 height 0
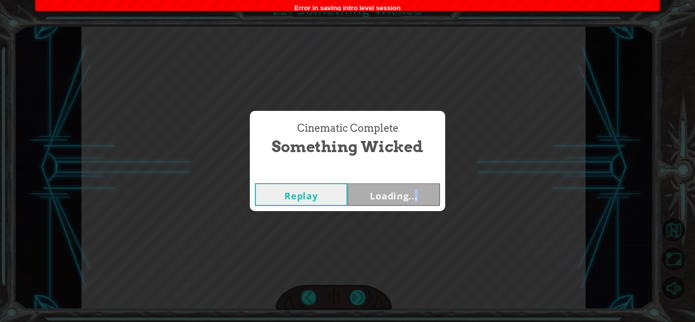
click at [356, 296] on div "Cinematic Complete Something Wicked Replay Loading..." at bounding box center [347, 161] width 695 height 322
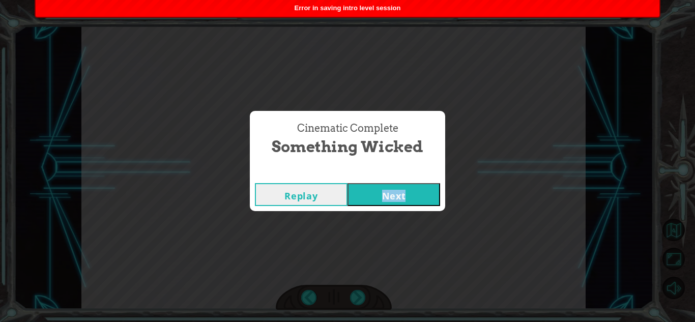
click at [415, 192] on button "Next" at bounding box center [393, 194] width 93 height 23
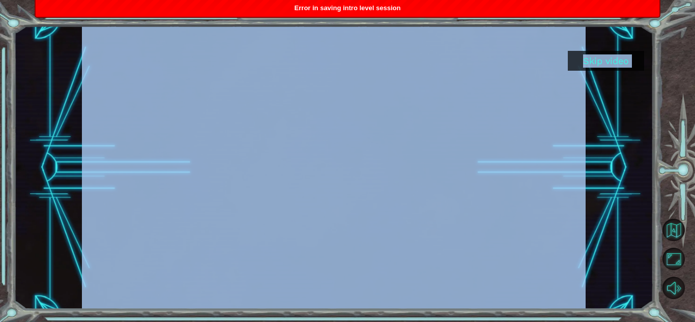
click at [599, 58] on button "Skip video" at bounding box center [606, 61] width 76 height 20
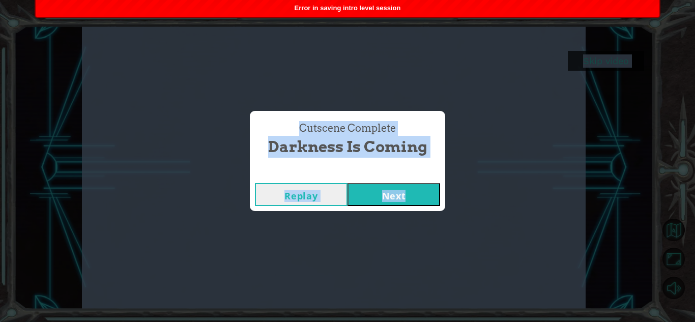
click at [429, 194] on button "Next" at bounding box center [393, 194] width 93 height 23
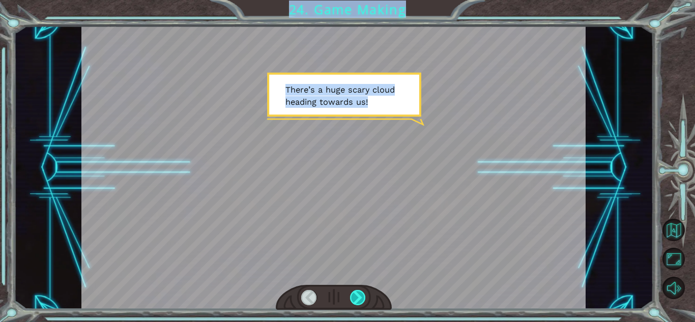
click at [359, 290] on div at bounding box center [358, 297] width 16 height 15
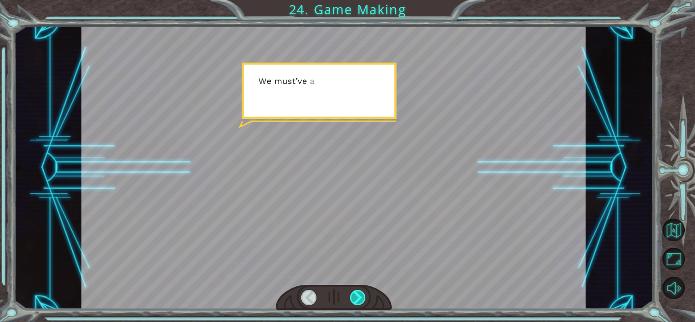
click at [359, 290] on div at bounding box center [358, 297] width 16 height 15
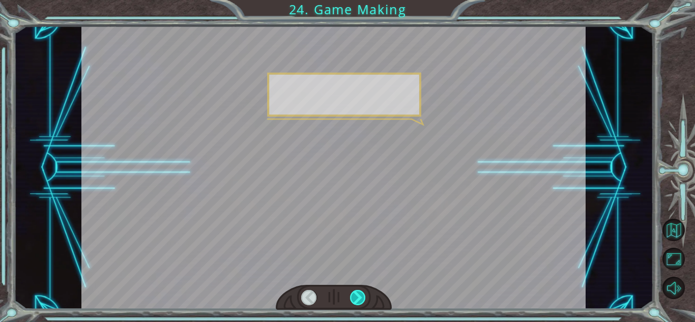
click at [359, 290] on div at bounding box center [358, 297] width 16 height 15
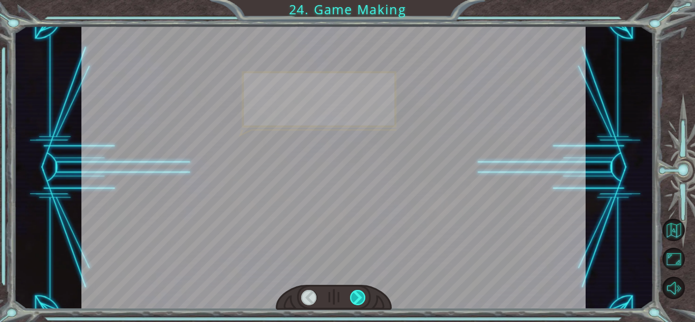
click at [359, 290] on div at bounding box center [358, 297] width 16 height 15
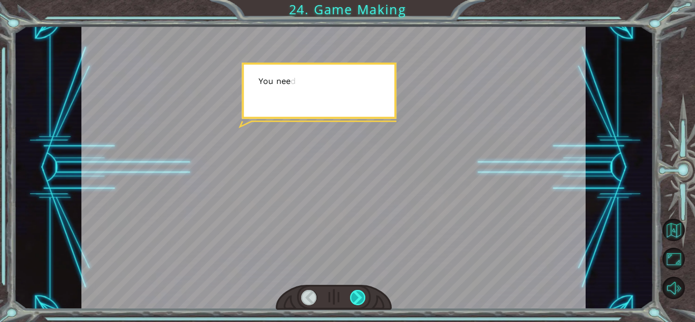
click at [359, 290] on div at bounding box center [358, 297] width 16 height 15
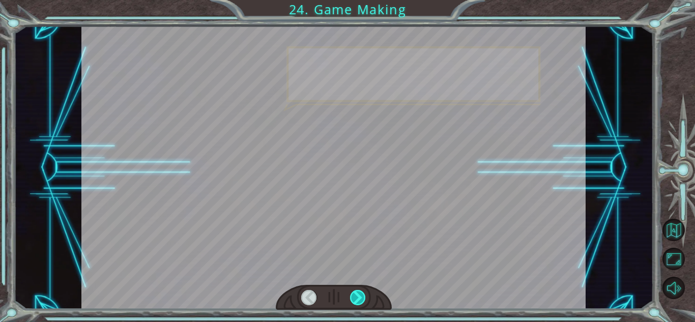
click at [359, 290] on div at bounding box center [358, 297] width 16 height 15
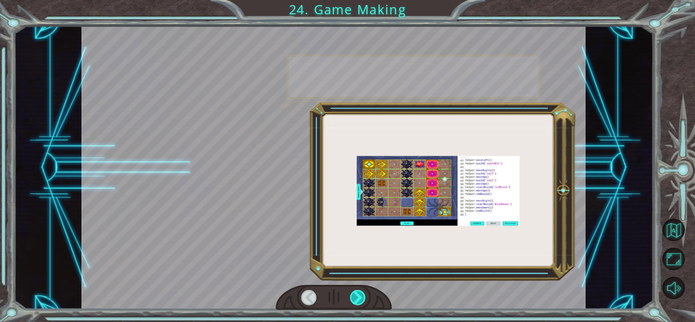
click at [359, 290] on div at bounding box center [358, 297] width 16 height 15
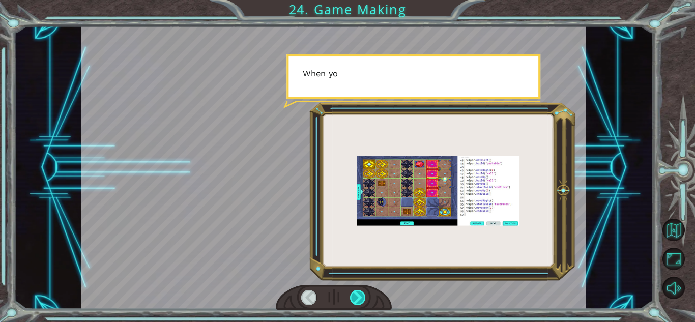
click at [359, 290] on div at bounding box center [358, 297] width 16 height 15
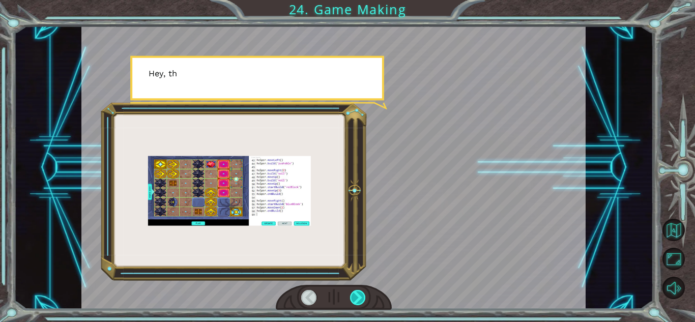
click at [359, 290] on div at bounding box center [358, 297] width 16 height 15
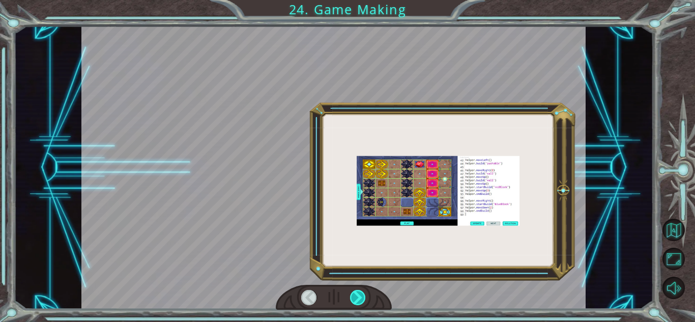
click at [359, 290] on div at bounding box center [358, 297] width 16 height 15
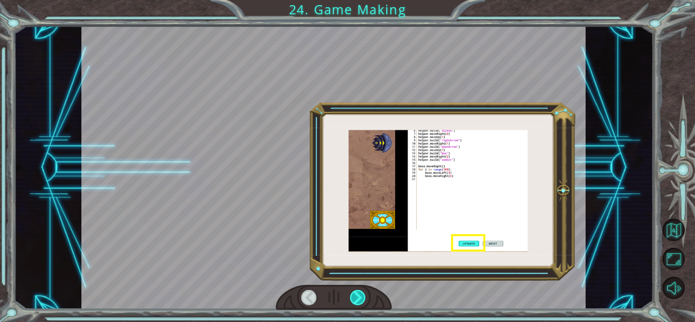
click at [359, 290] on div at bounding box center [358, 297] width 16 height 15
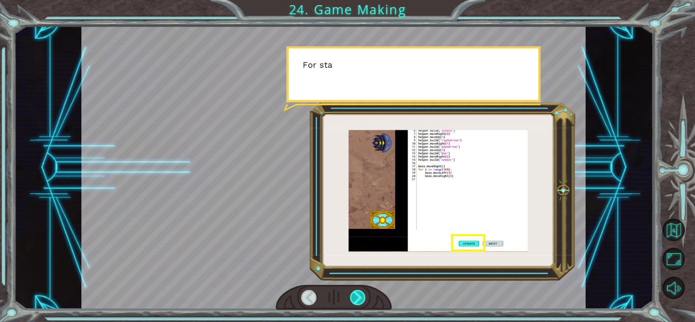
click at [359, 290] on div at bounding box center [358, 297] width 16 height 15
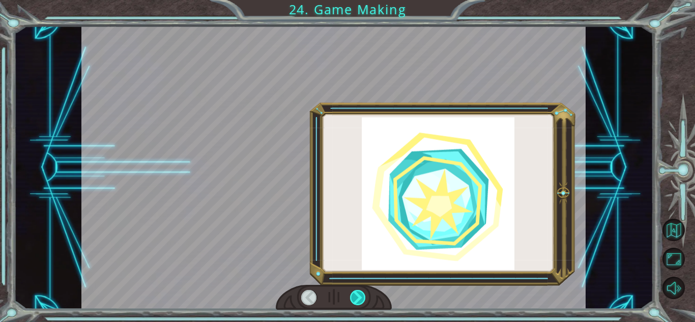
click at [359, 290] on div at bounding box center [358, 297] width 16 height 15
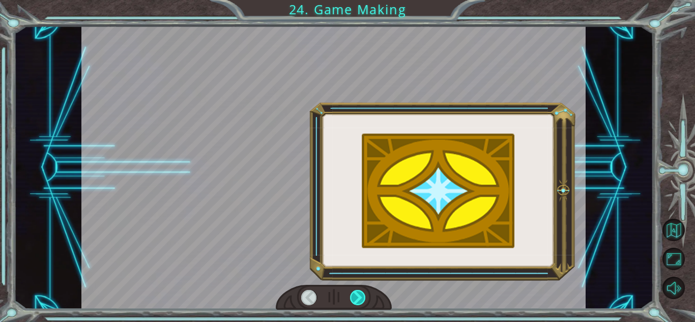
click at [359, 290] on div at bounding box center [358, 297] width 16 height 15
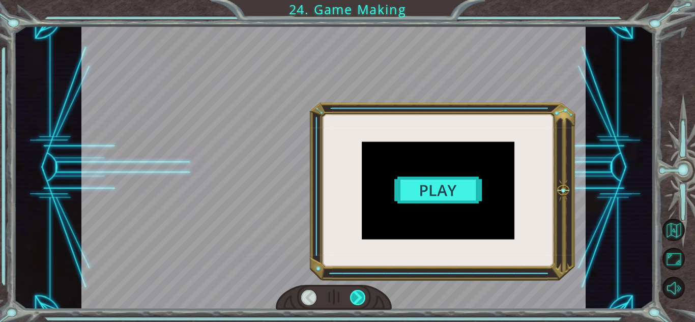
click at [359, 290] on div at bounding box center [358, 297] width 16 height 15
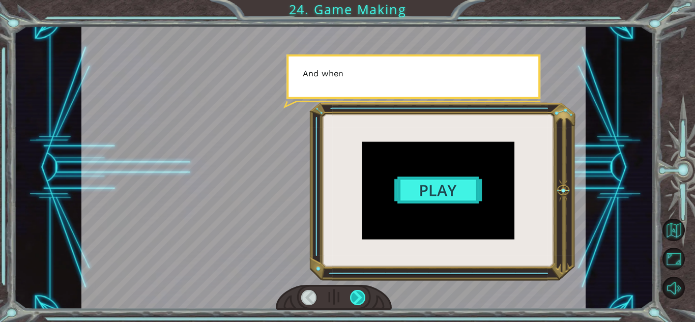
click at [359, 290] on div at bounding box center [358, 297] width 16 height 15
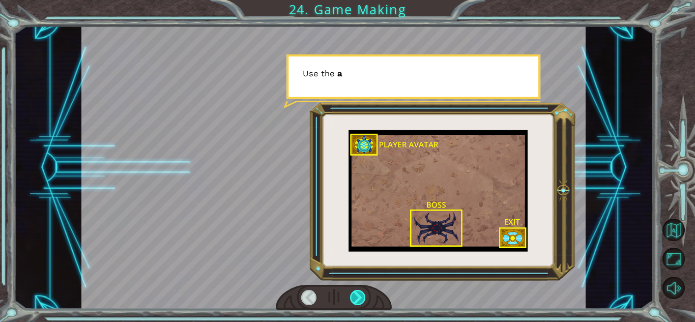
click at [359, 290] on div at bounding box center [358, 297] width 16 height 15
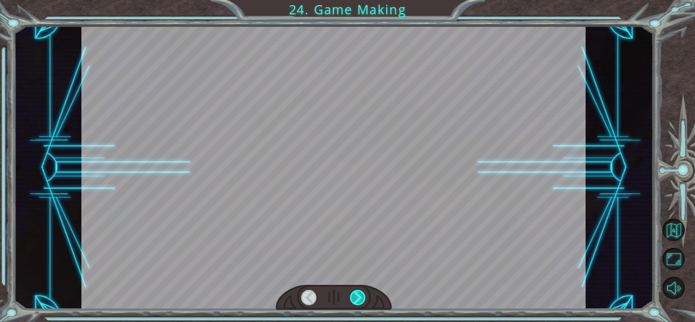
click at [359, 290] on div at bounding box center [358, 297] width 16 height 15
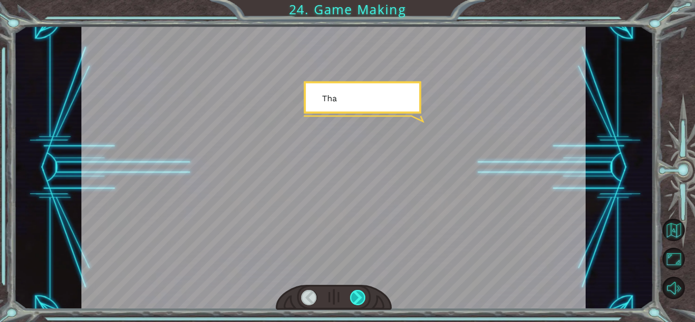
click at [359, 290] on div at bounding box center [358, 297] width 16 height 15
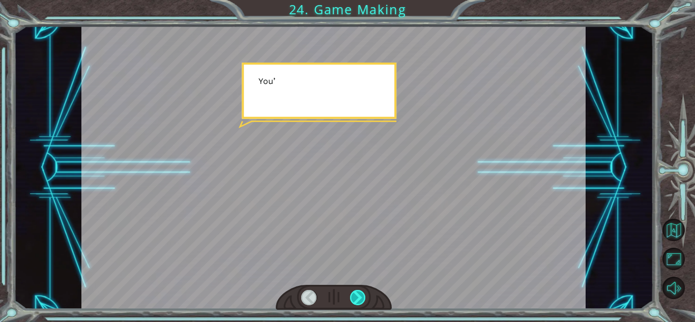
click at [359, 290] on div at bounding box center [358, 297] width 16 height 15
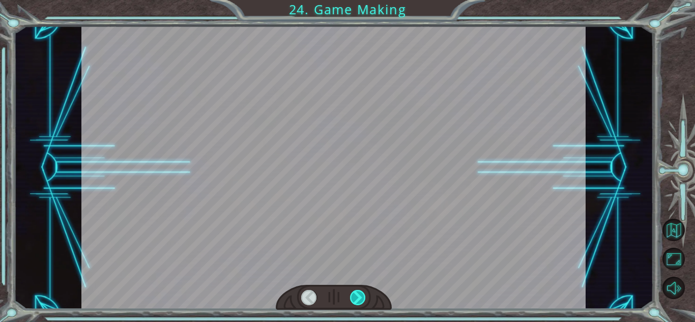
click at [359, 290] on div at bounding box center [358, 297] width 16 height 15
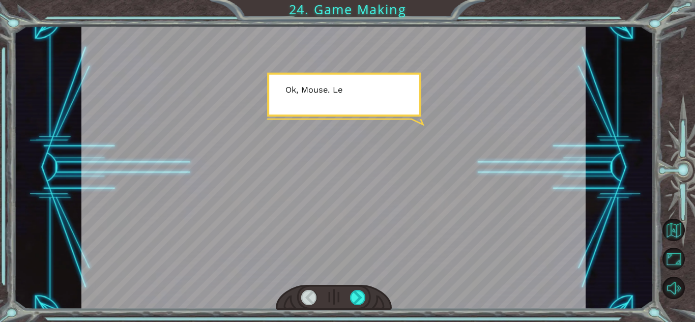
click at [359, 284] on div at bounding box center [333, 167] width 504 height 283
click at [355, 300] on div at bounding box center [358, 297] width 16 height 15
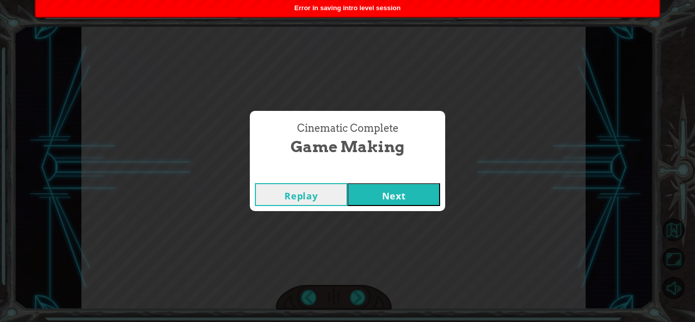
click at [375, 202] on button "Next" at bounding box center [393, 194] width 93 height 23
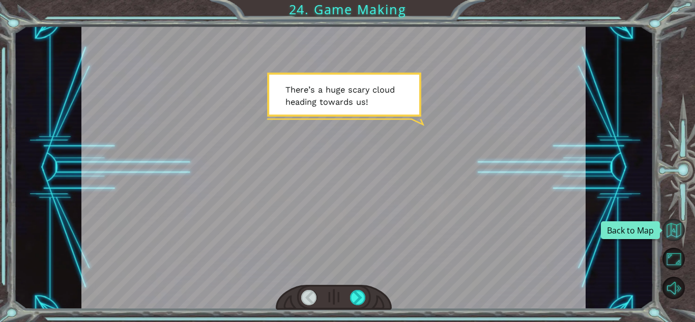
click at [676, 231] on button "Back to Map" at bounding box center [673, 230] width 22 height 22
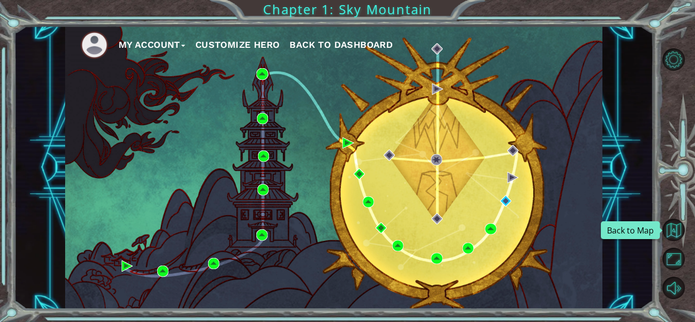
click at [676, 231] on button "Back to Map" at bounding box center [673, 230] width 22 height 22
click at [375, 47] on span "Back to Dashboard" at bounding box center [340, 44] width 103 height 11
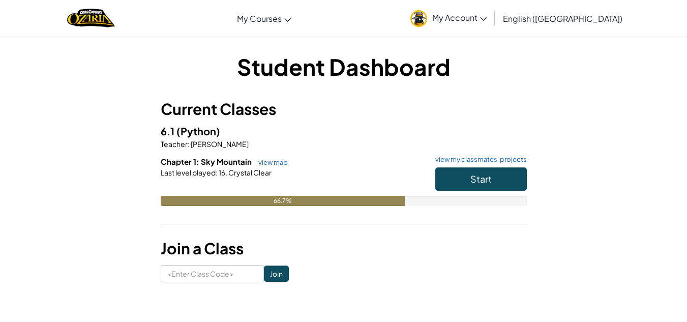
click at [379, 239] on h3 "Join a Class" at bounding box center [344, 248] width 366 height 23
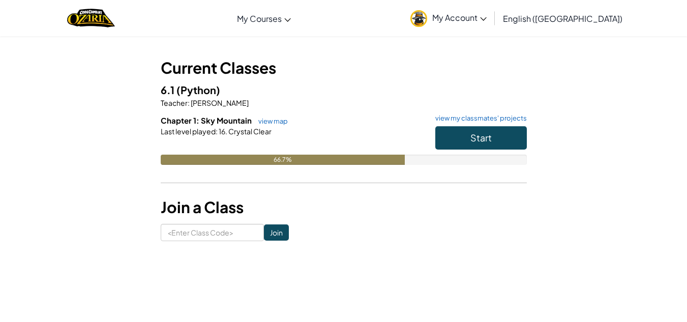
scroll to position [40, 0]
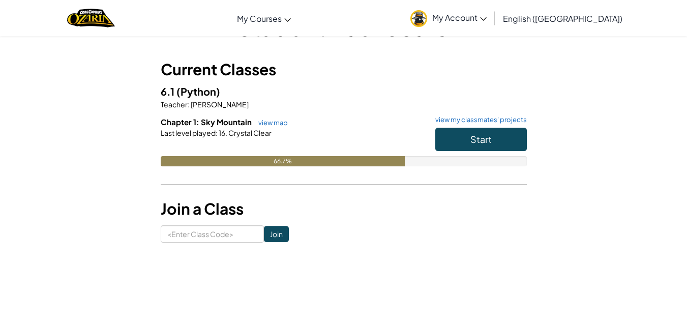
click at [345, 211] on h3 "Join a Class" at bounding box center [344, 208] width 366 height 23
